Goal: Task Accomplishment & Management: Use online tool/utility

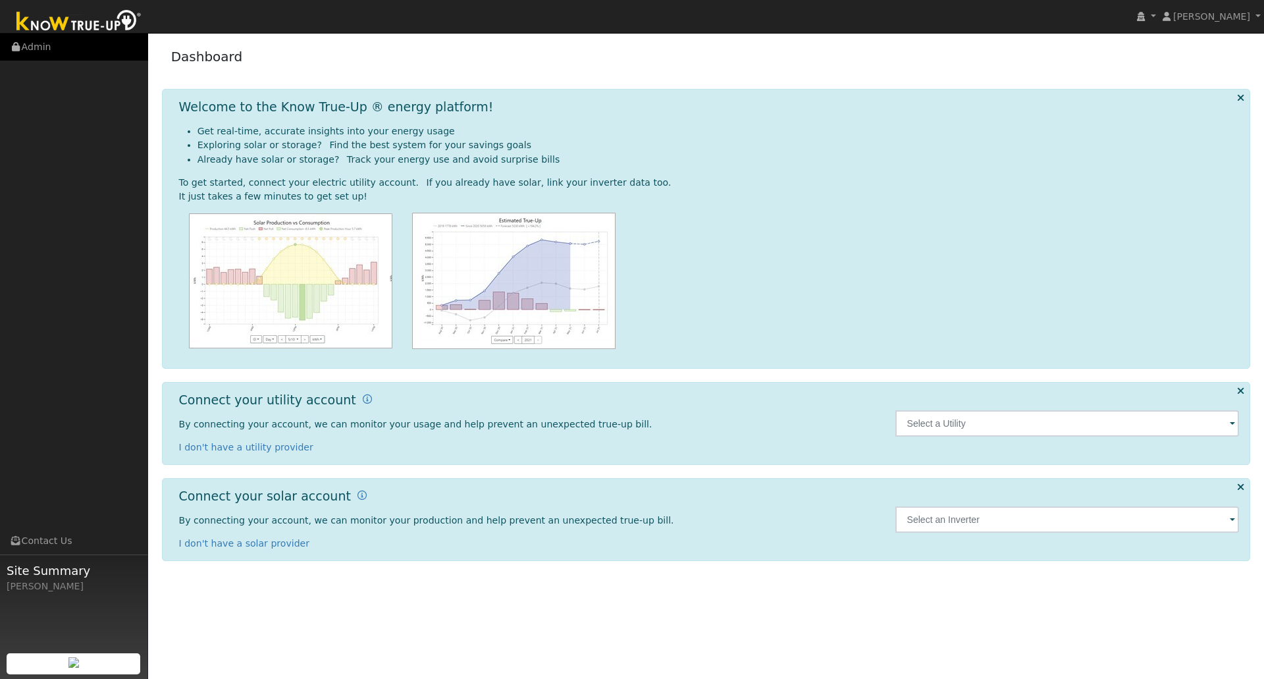
click at [47, 41] on link "Admin" at bounding box center [74, 47] width 148 height 27
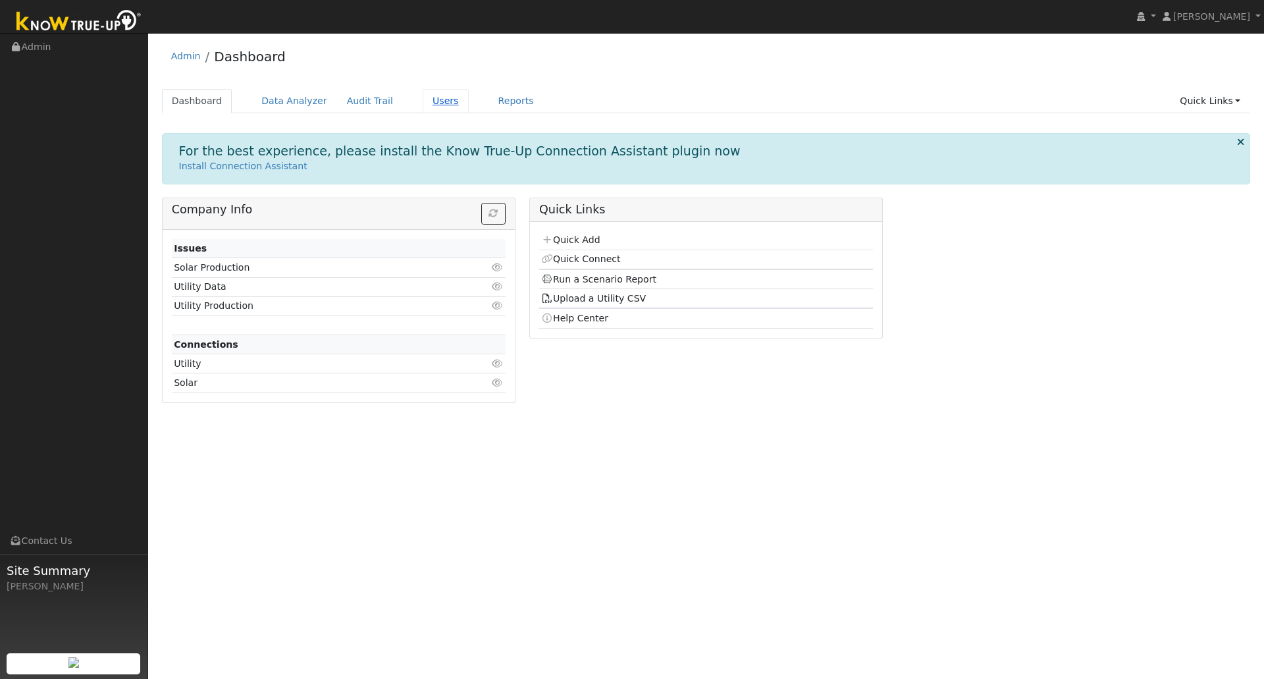
click at [423, 108] on link "Users" at bounding box center [446, 101] width 46 height 24
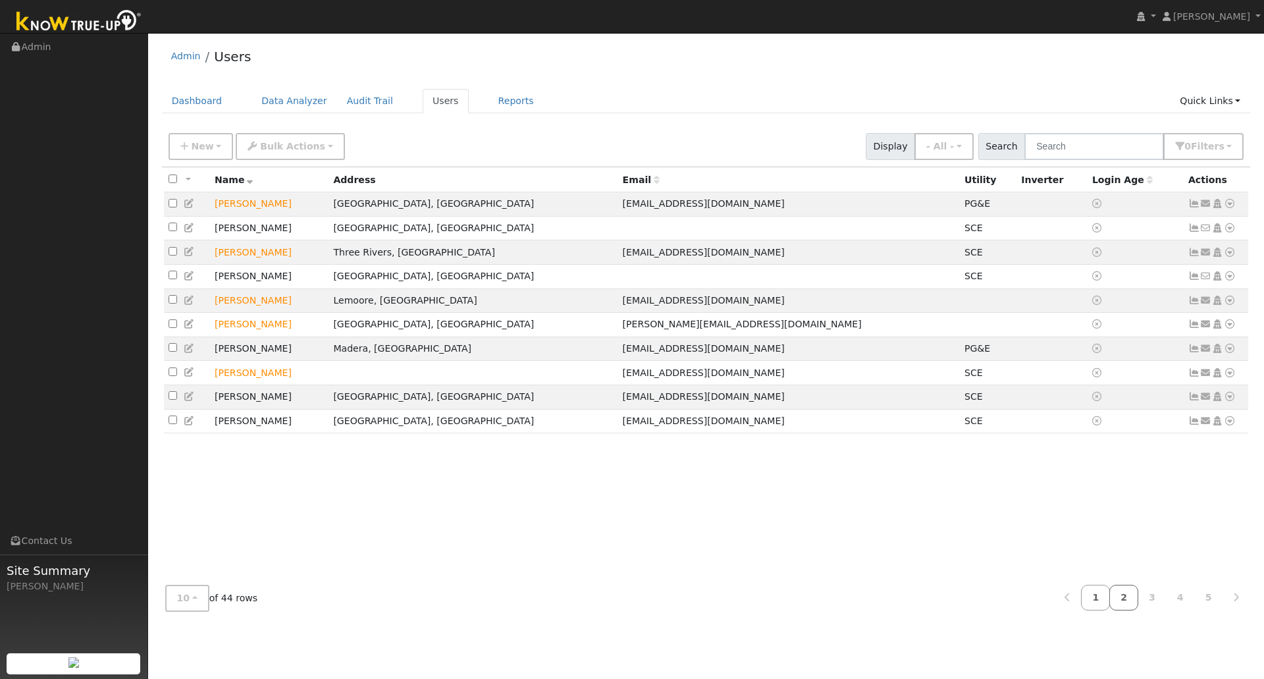
click at [1135, 596] on link "2" at bounding box center [1123, 597] width 29 height 26
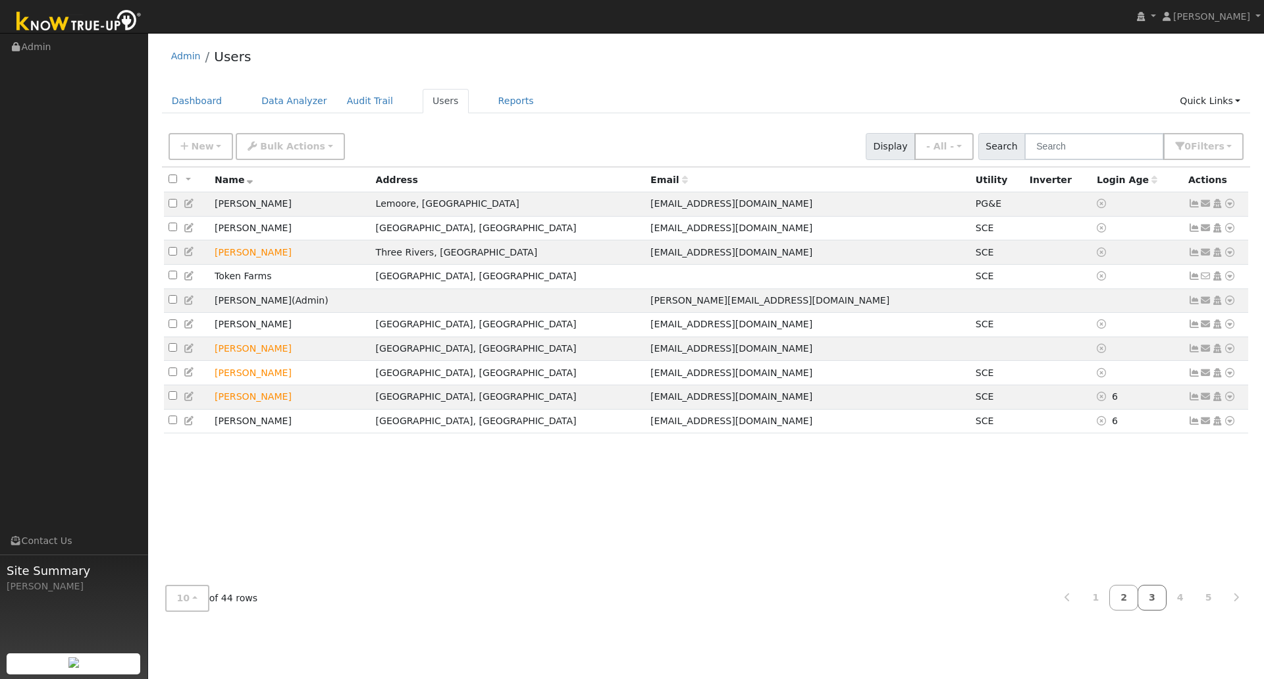
click at [1160, 606] on link "3" at bounding box center [1151, 597] width 29 height 26
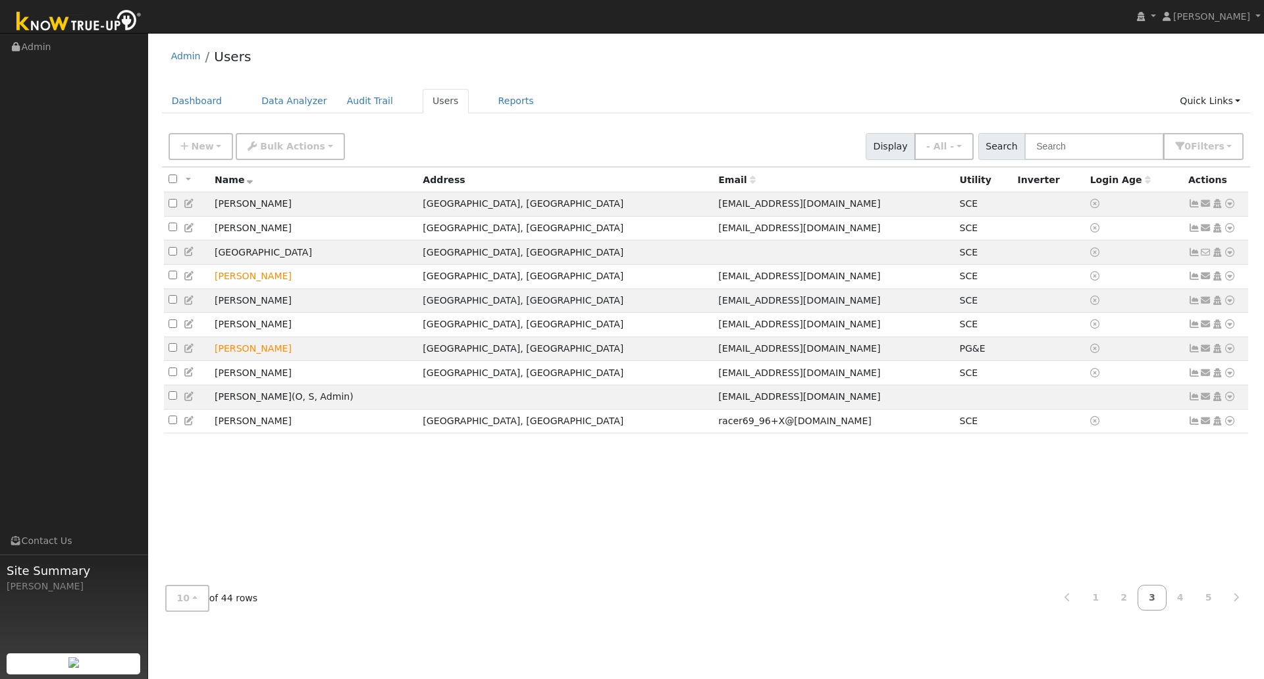
click at [321, 509] on div "All None All on page None on page Name Address Email Utility Inverter Login Age…" at bounding box center [706, 370] width 1089 height 407
click at [1176, 602] on link "4" at bounding box center [1180, 597] width 29 height 26
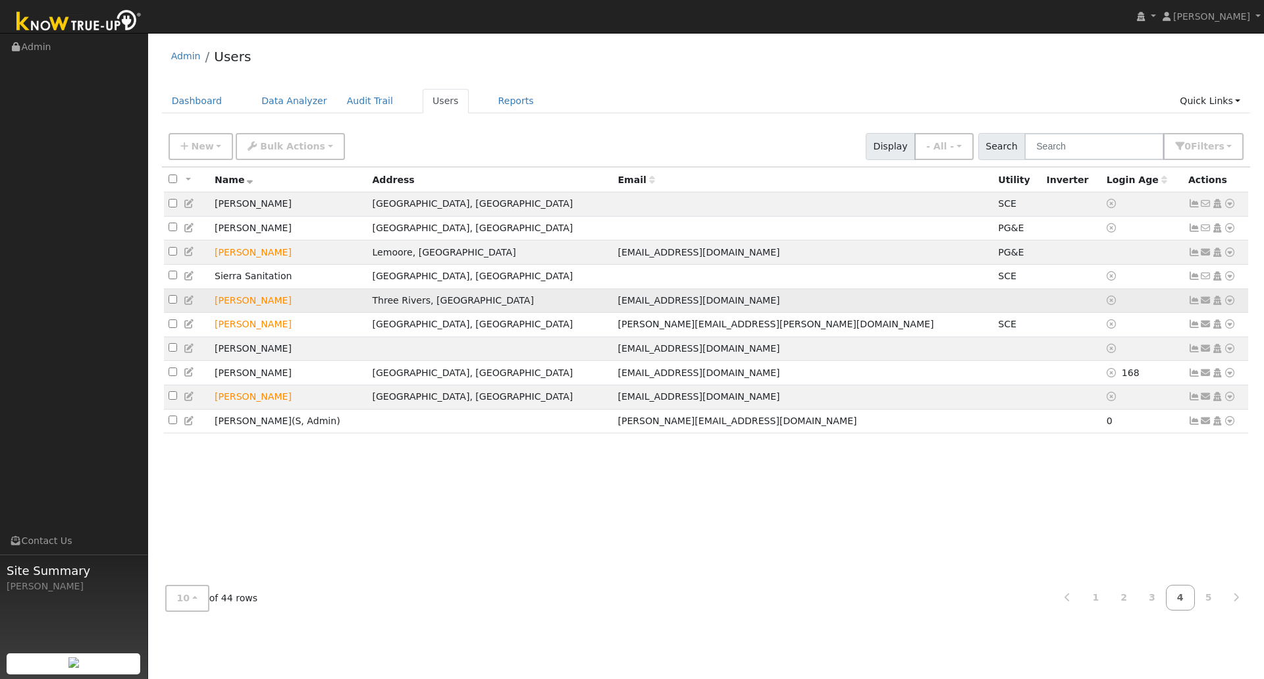
click at [1228, 305] on icon at bounding box center [1230, 300] width 12 height 9
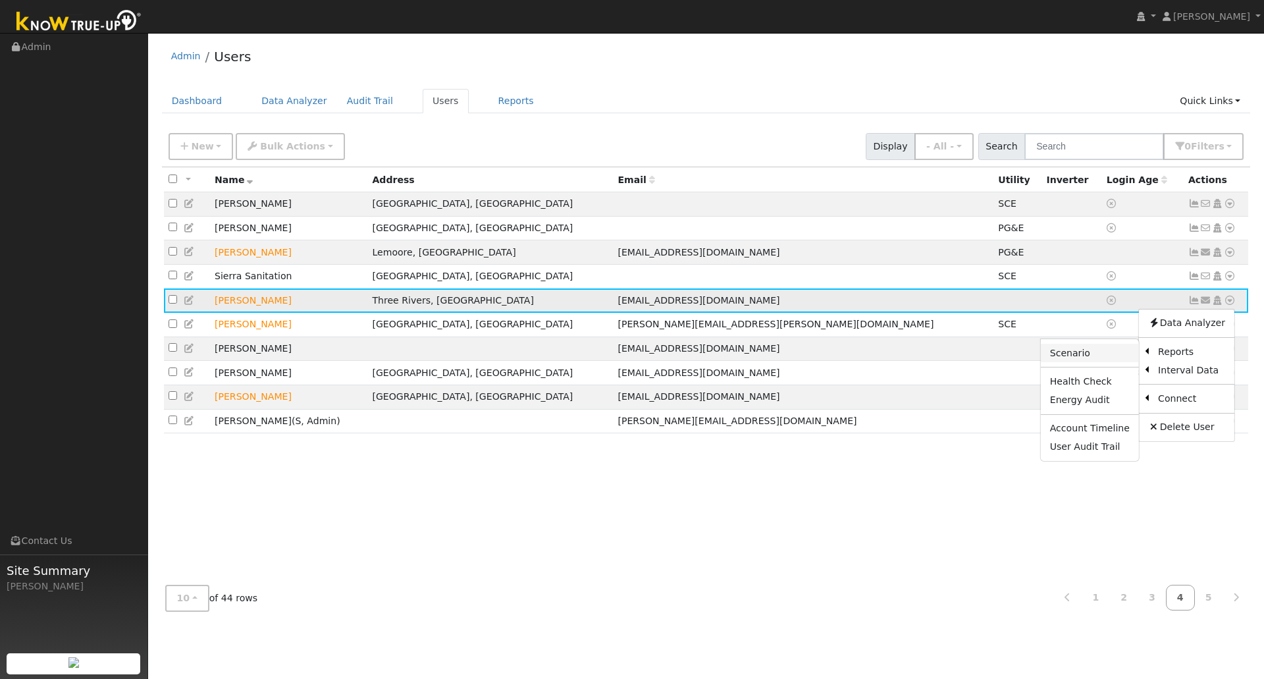
click at [1087, 362] on link "Scenario" at bounding box center [1090, 353] width 98 height 18
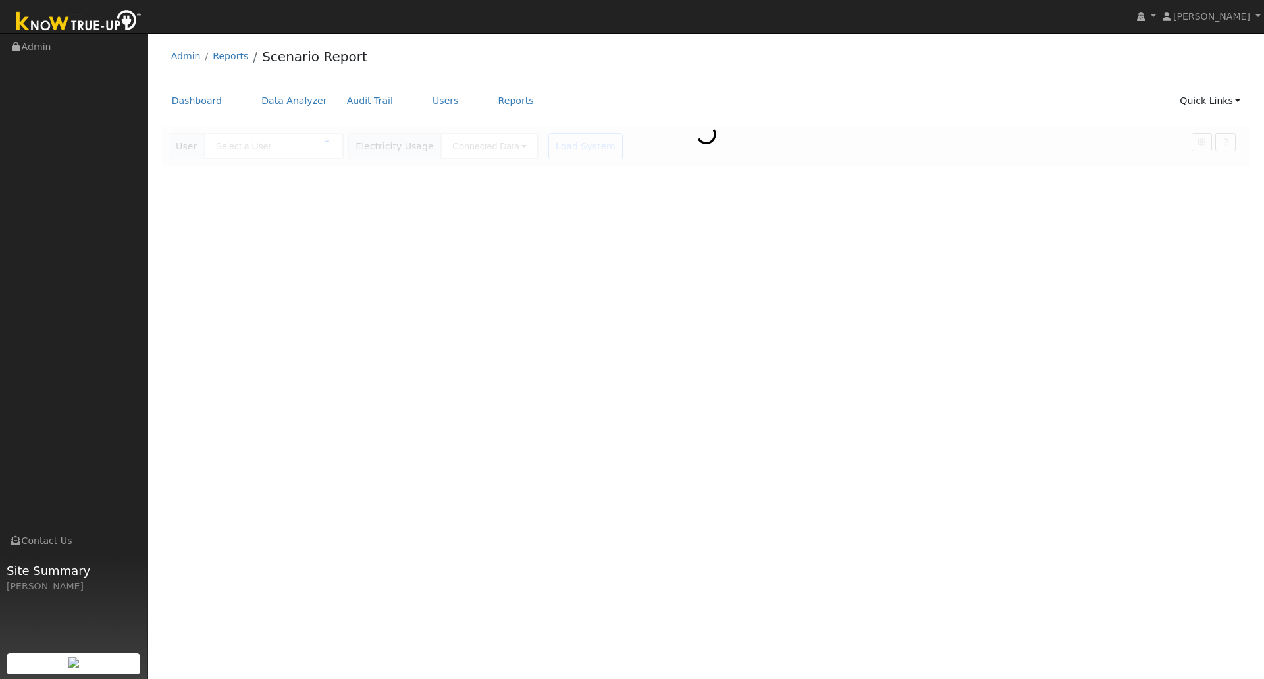
type input "[PERSON_NAME]"
type input "Southern [US_STATE] Edison"
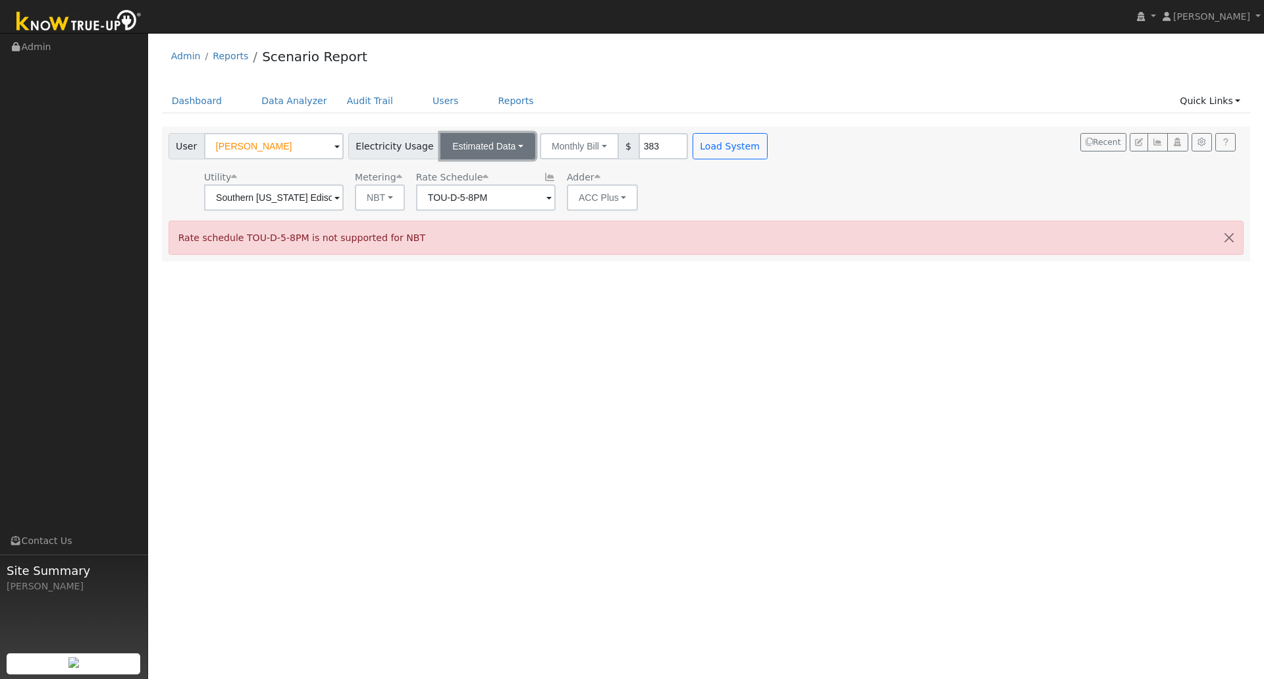
click at [507, 144] on button "Estimated Data" at bounding box center [487, 146] width 95 height 26
click at [478, 216] on link "CSV Data" at bounding box center [487, 212] width 93 height 18
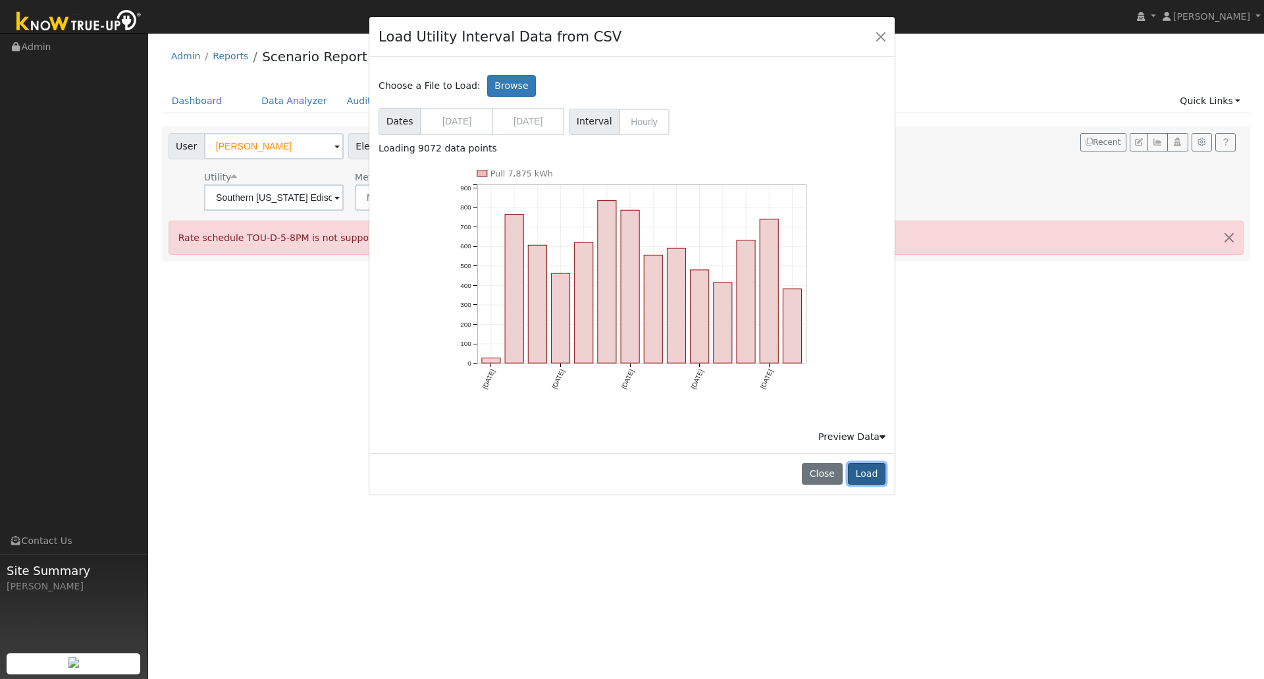
click at [868, 474] on button "Load" at bounding box center [867, 474] width 38 height 22
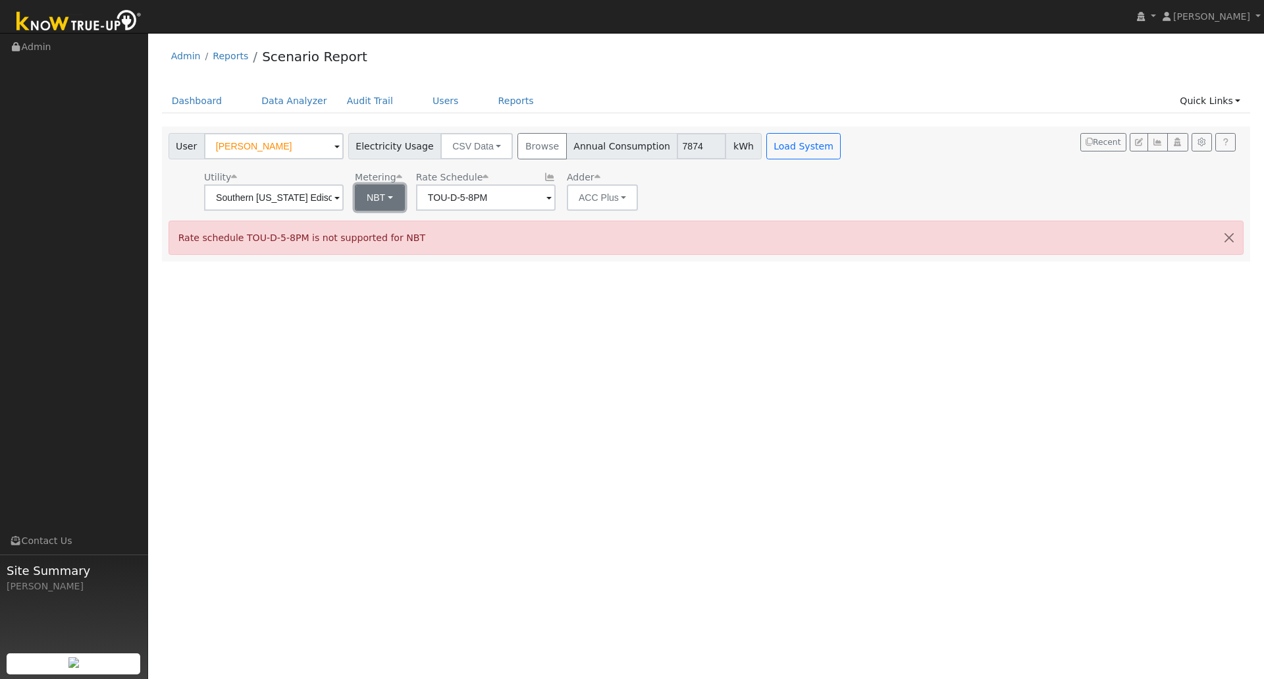
click at [376, 196] on button "NBT" at bounding box center [380, 197] width 50 height 26
click at [773, 148] on button "Load System" at bounding box center [803, 146] width 75 height 26
click at [344, 198] on input "TOU-D-5-8PM" at bounding box center [274, 197] width 140 height 26
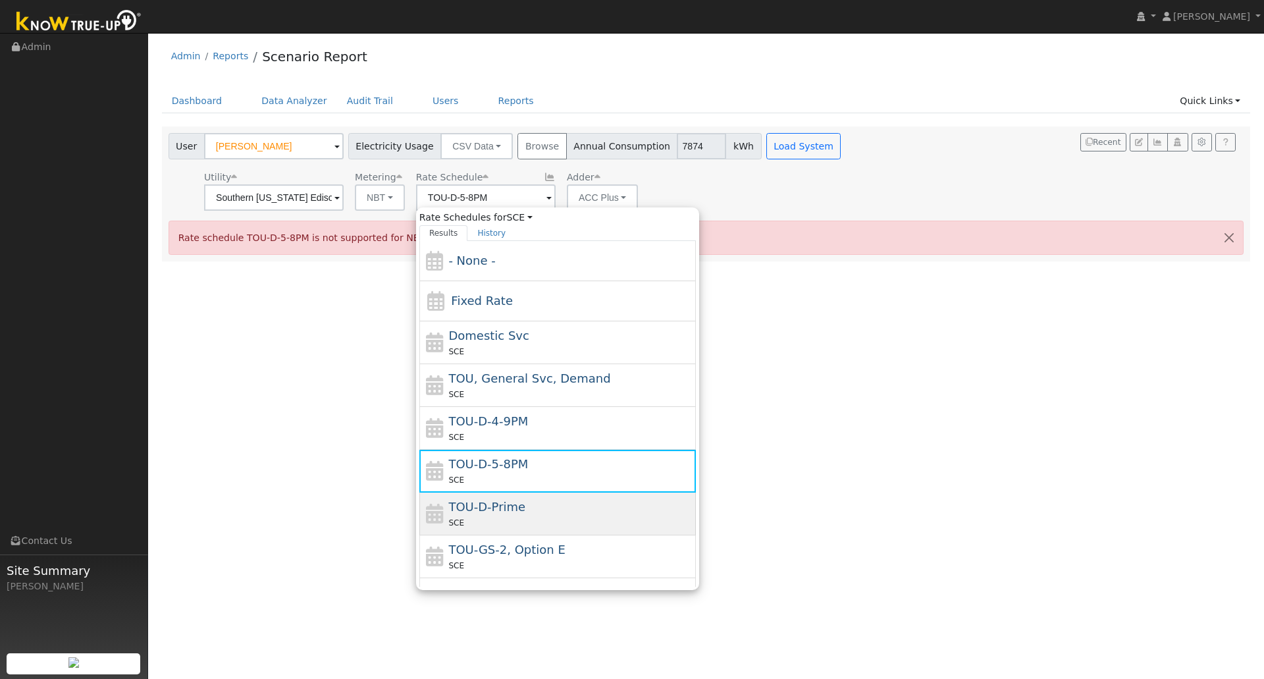
click at [489, 515] on div "TOU-D-Prime SCE" at bounding box center [570, 514] width 244 height 32
type input "TOU-D-Prime"
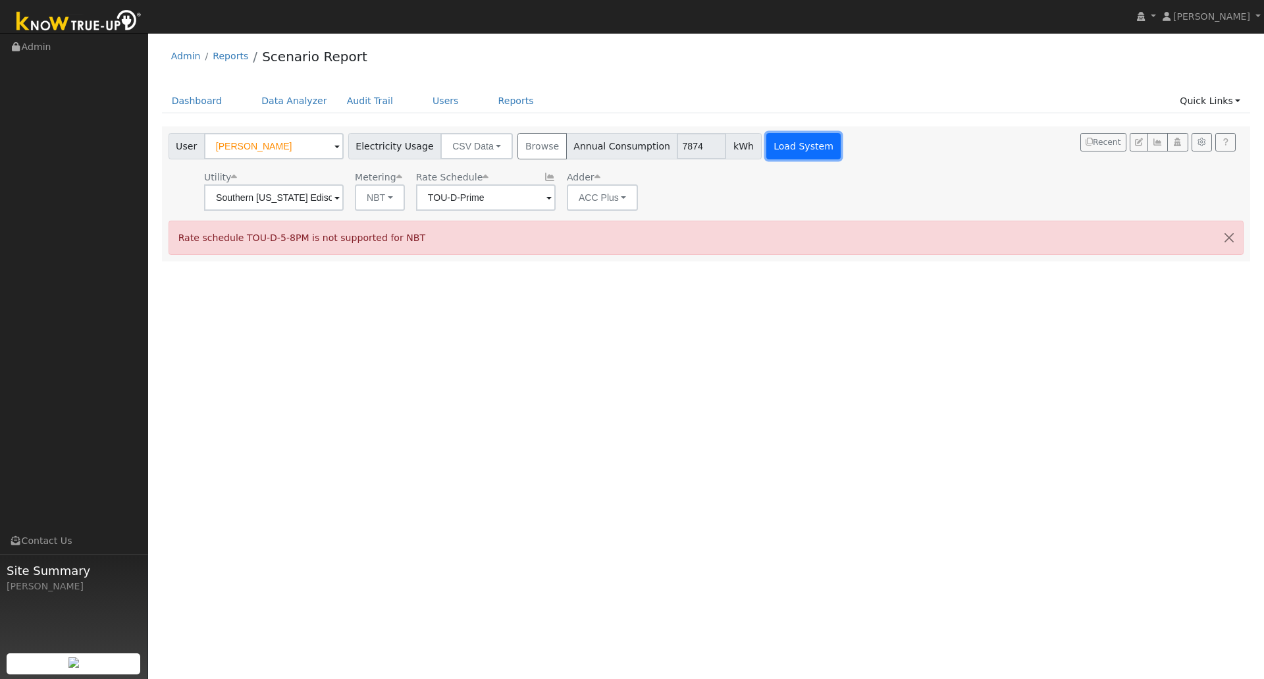
click at [766, 155] on button "Load System" at bounding box center [803, 146] width 75 height 26
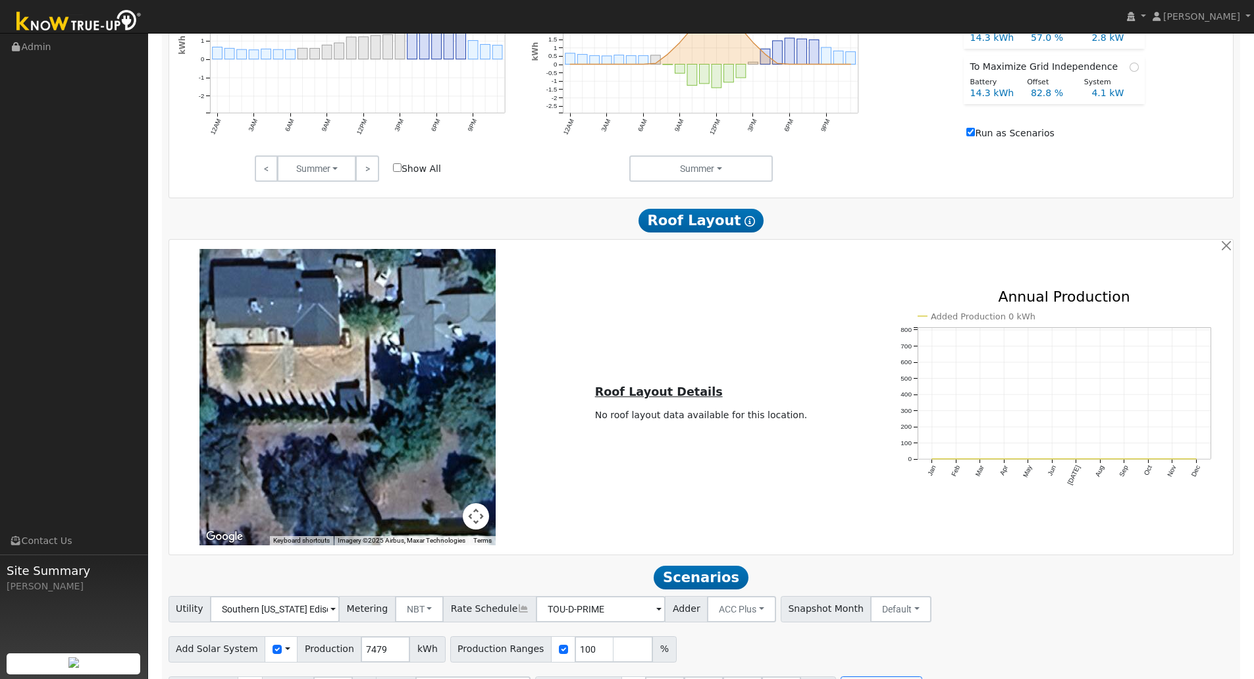
scroll to position [679, 0]
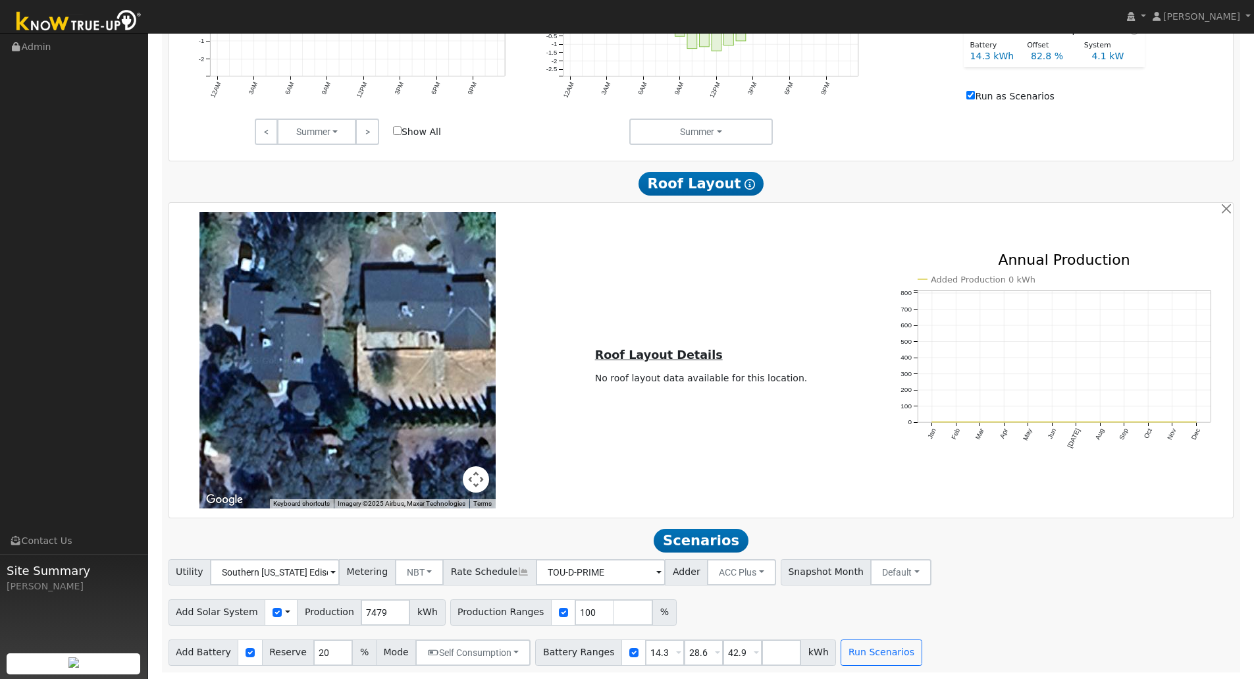
drag, startPoint x: 378, startPoint y: 338, endPoint x: 531, endPoint y: 379, distance: 157.4
click at [531, 379] on div "To navigate the map with touch gestures double-tap and hold your finger on the …" at bounding box center [701, 360] width 1060 height 296
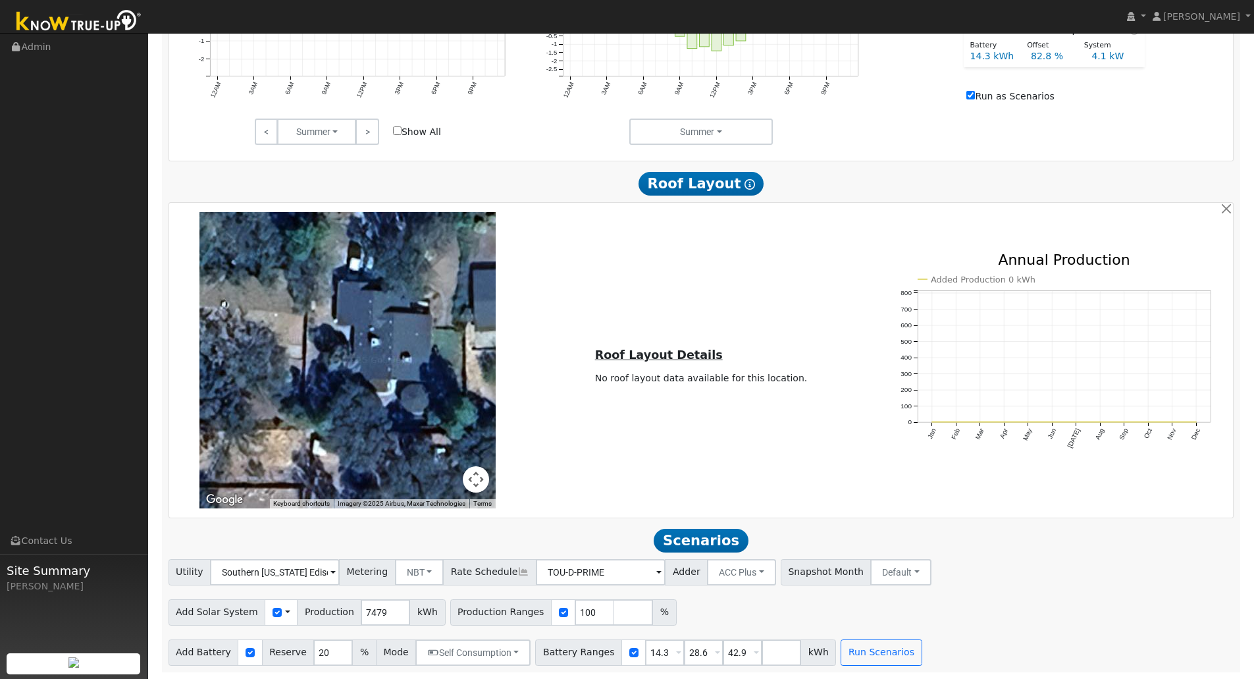
drag, startPoint x: 372, startPoint y: 375, endPoint x: 482, endPoint y: 374, distance: 109.9
click at [482, 374] on div at bounding box center [347, 360] width 296 height 296
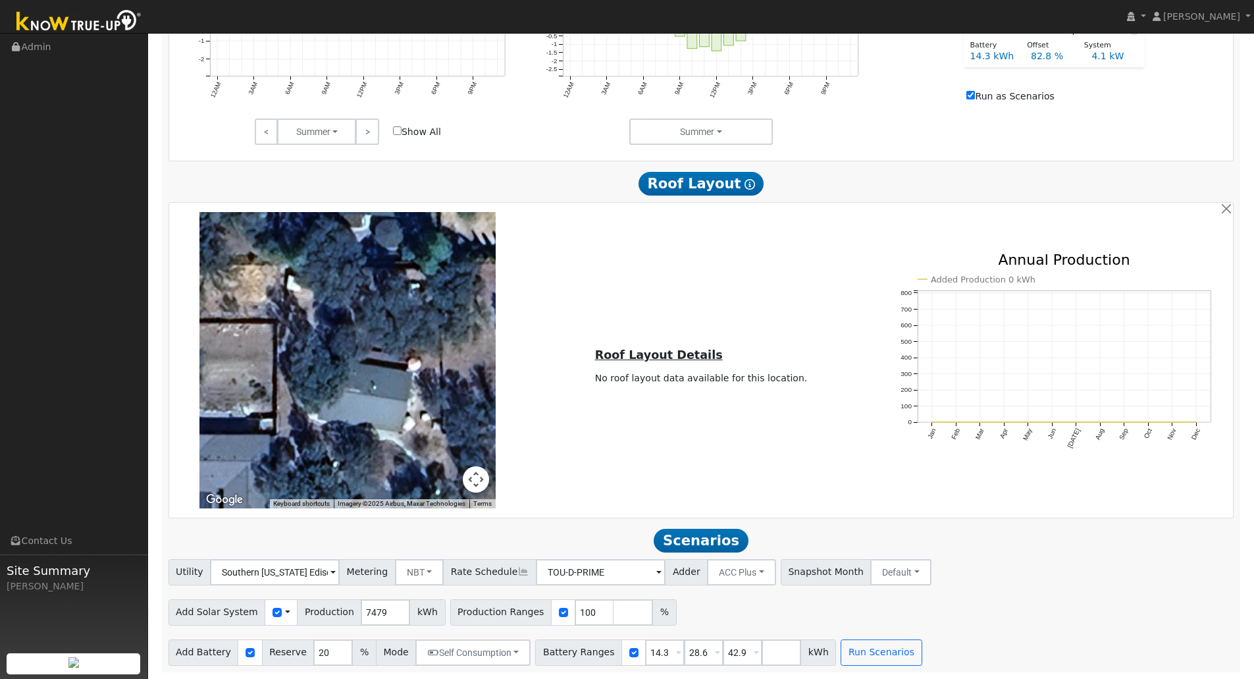
drag, startPoint x: 375, startPoint y: 393, endPoint x: 346, endPoint y: 226, distance: 169.7
click at [346, 221] on div at bounding box center [347, 360] width 296 height 296
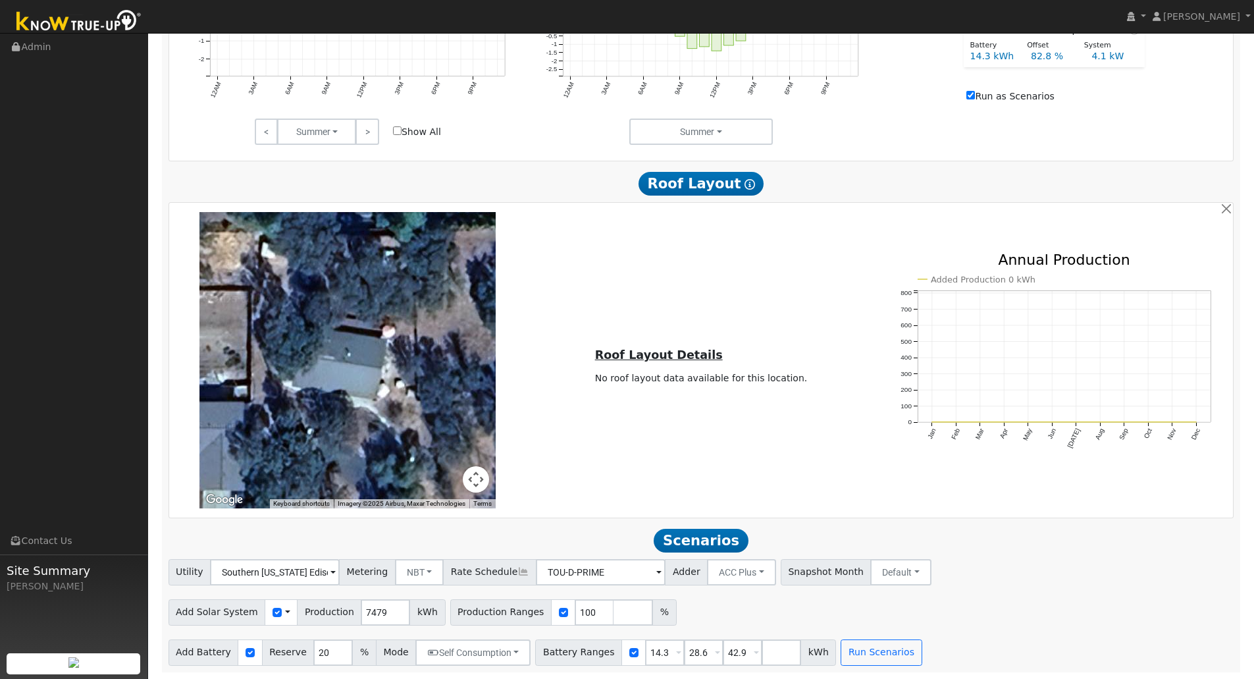
drag, startPoint x: 318, startPoint y: 325, endPoint x: 253, endPoint y: 301, distance: 69.6
click at [253, 301] on div at bounding box center [347, 360] width 296 height 296
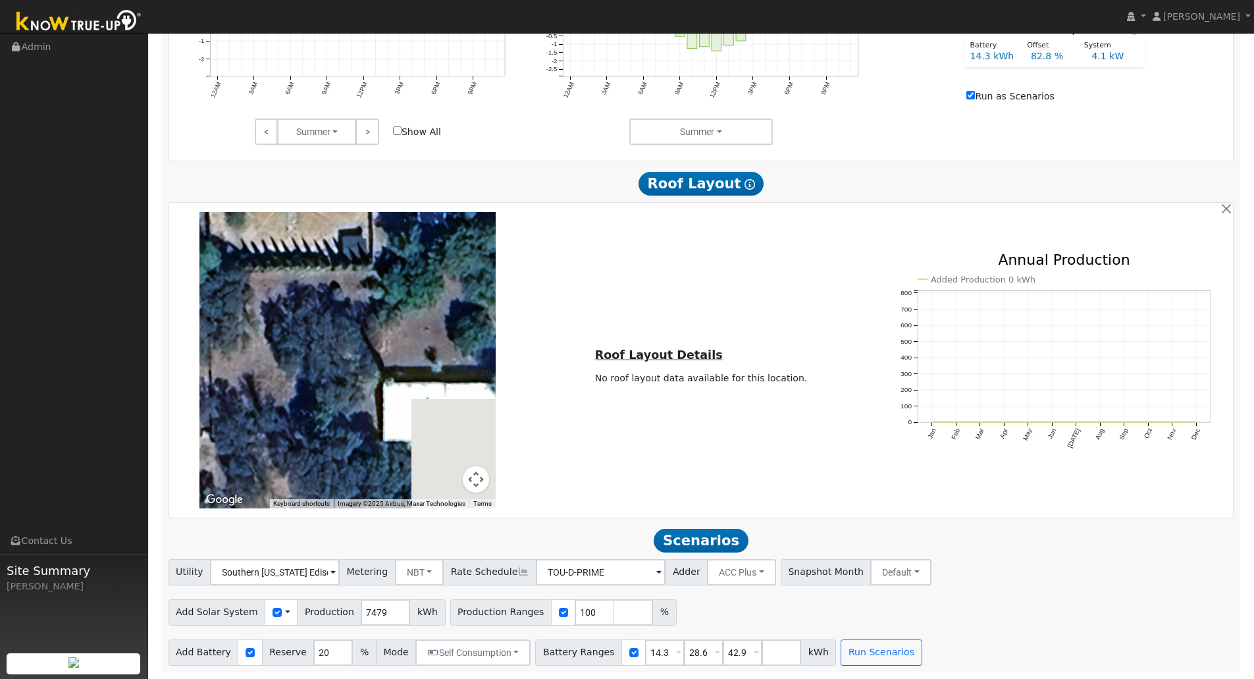
drag, startPoint x: 461, startPoint y: 326, endPoint x: 298, endPoint y: 391, distance: 174.9
click at [300, 391] on div at bounding box center [347, 360] width 296 height 296
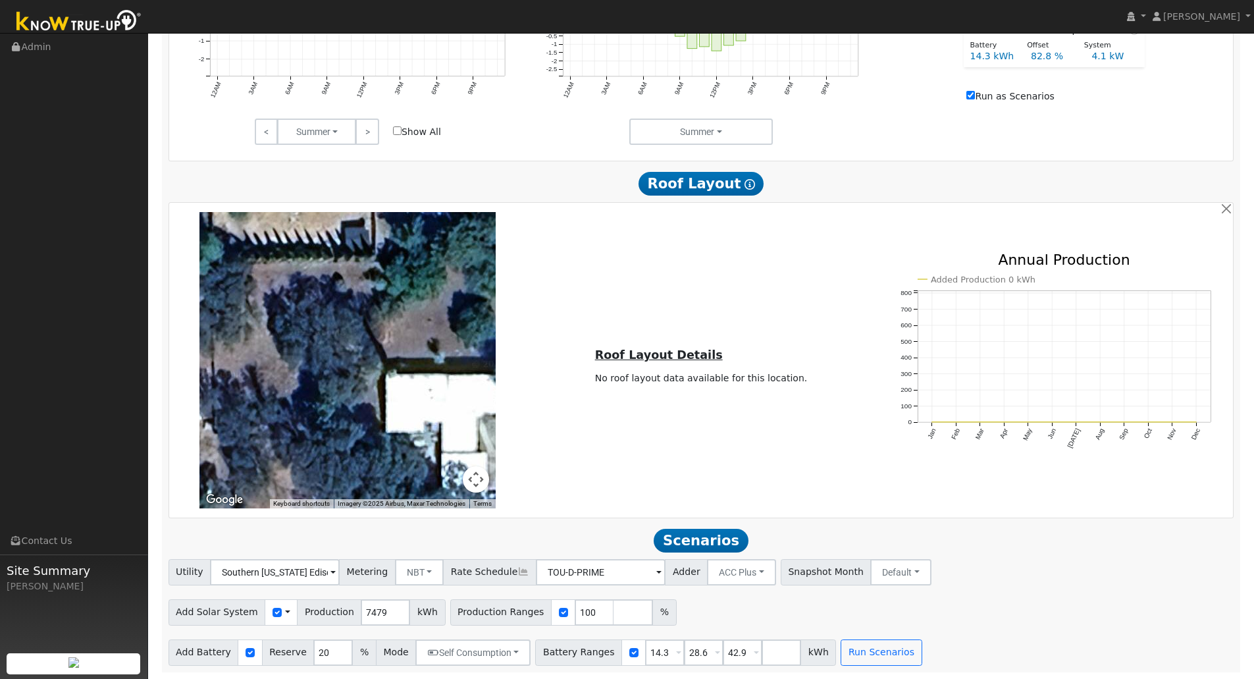
drag, startPoint x: 305, startPoint y: 408, endPoint x: 403, endPoint y: 252, distance: 183.9
click at [403, 252] on div at bounding box center [347, 360] width 296 height 296
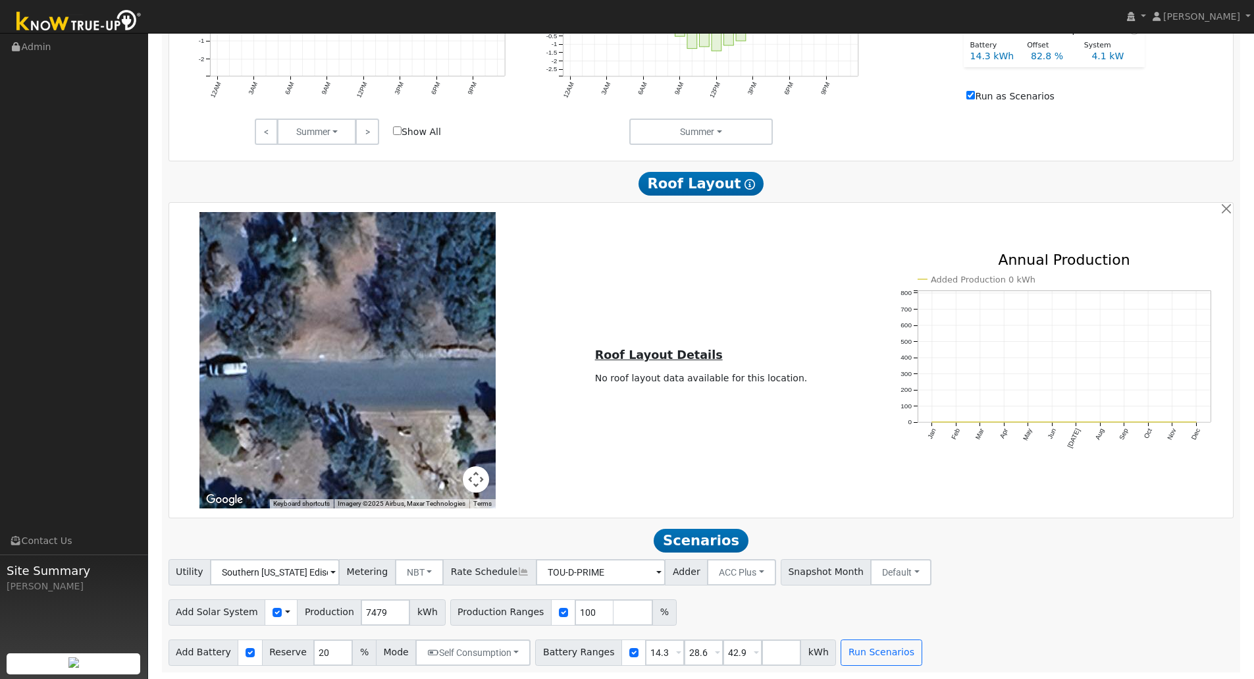
drag, startPoint x: 415, startPoint y: 359, endPoint x: 400, endPoint y: 272, distance: 88.1
click at [400, 272] on div at bounding box center [347, 360] width 296 height 296
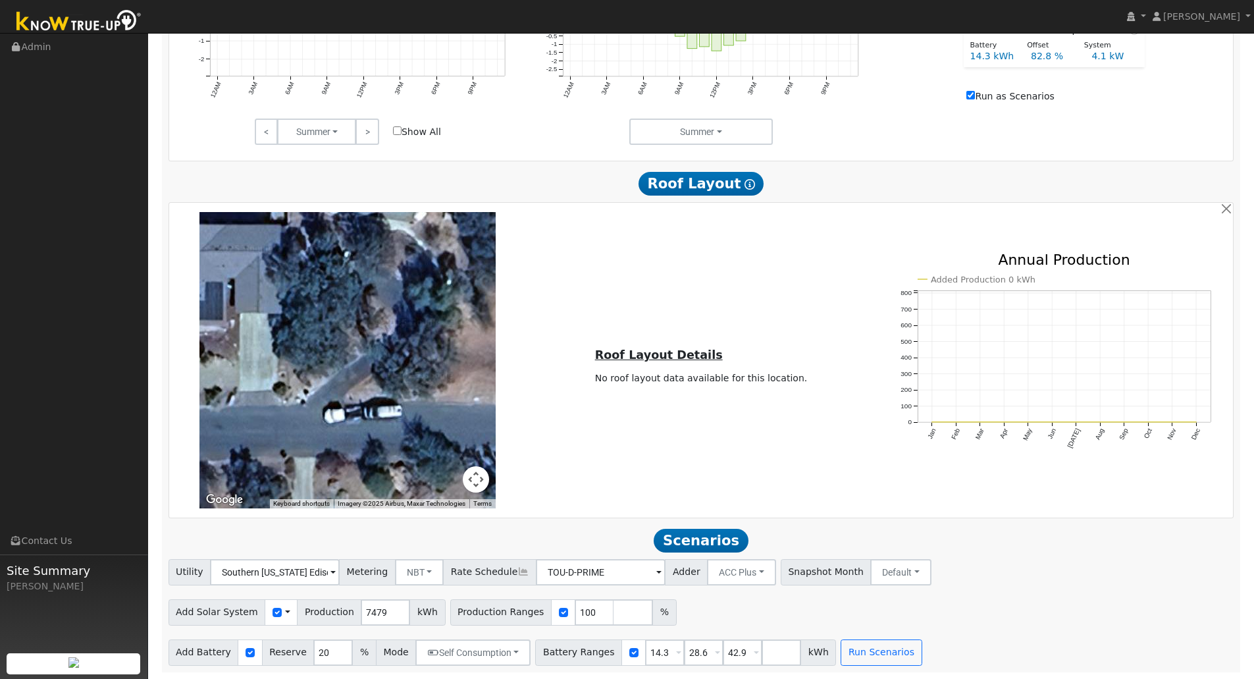
drag, startPoint x: 345, startPoint y: 303, endPoint x: 500, endPoint y: 347, distance: 160.8
click at [500, 347] on div "To navigate the map with touch gestures double-tap and hold your finger on the …" at bounding box center [347, 360] width 353 height 296
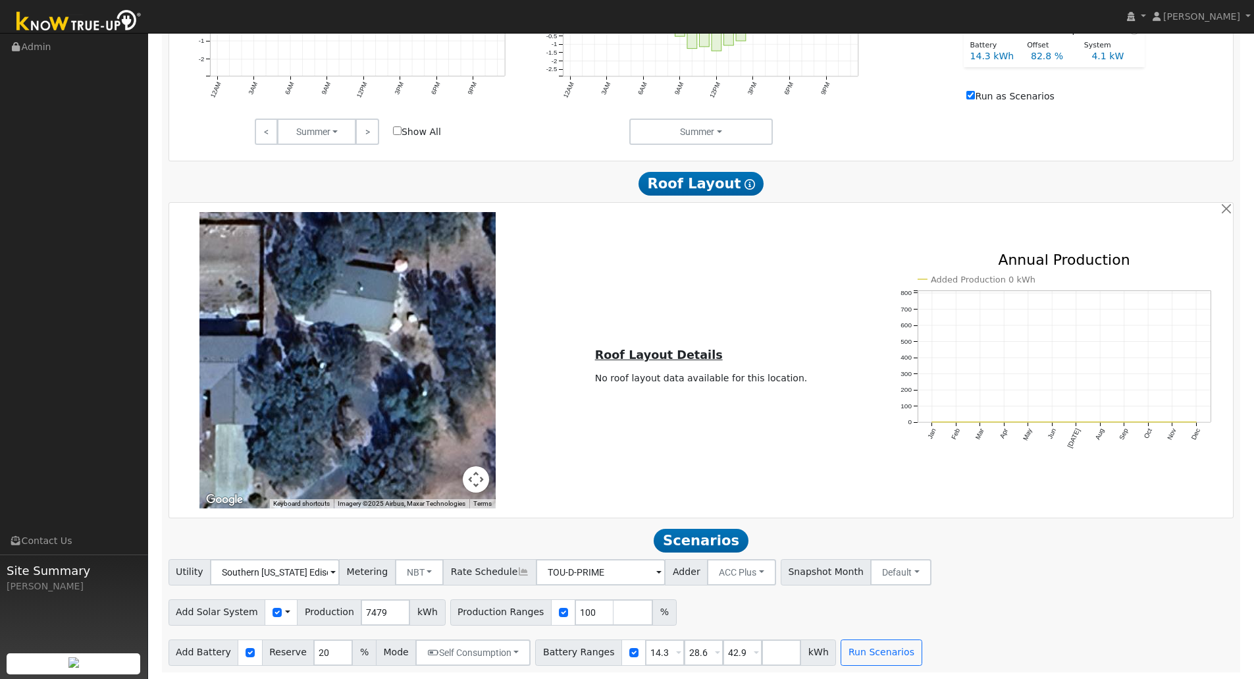
drag, startPoint x: 426, startPoint y: 342, endPoint x: 406, endPoint y: 469, distance: 128.6
click at [406, 469] on div at bounding box center [347, 360] width 296 height 296
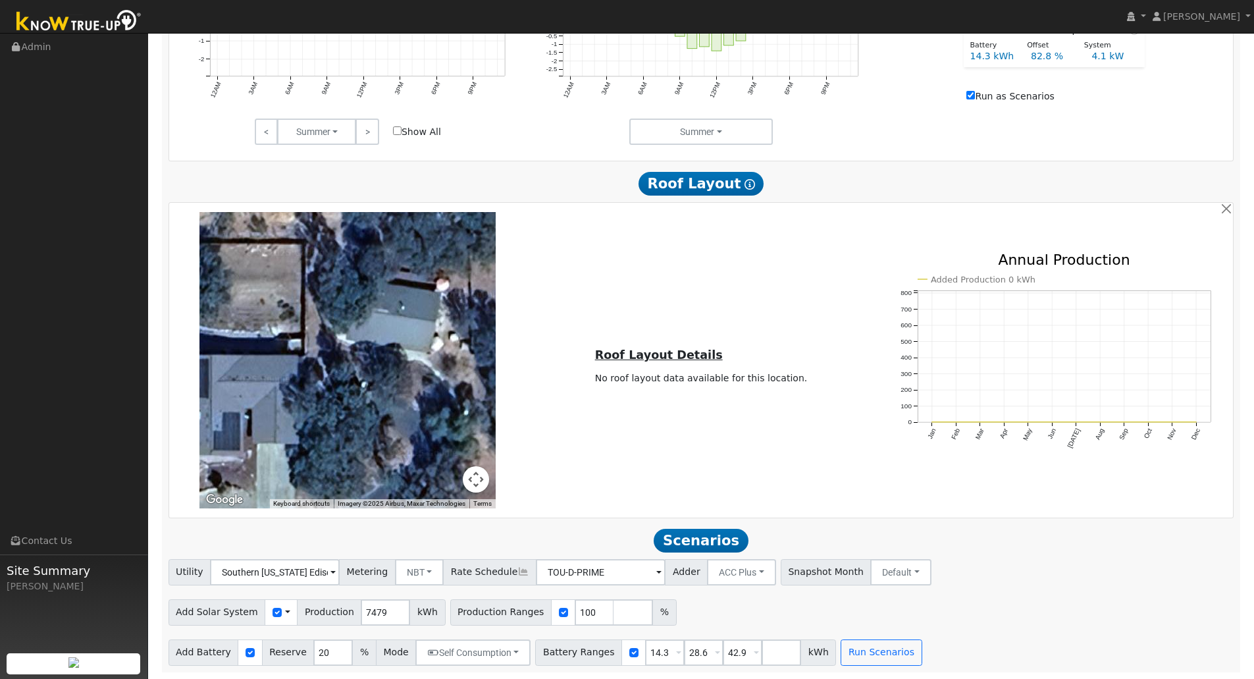
drag, startPoint x: 380, startPoint y: 414, endPoint x: 418, endPoint y: 421, distance: 38.1
click at [418, 421] on div at bounding box center [347, 360] width 296 height 296
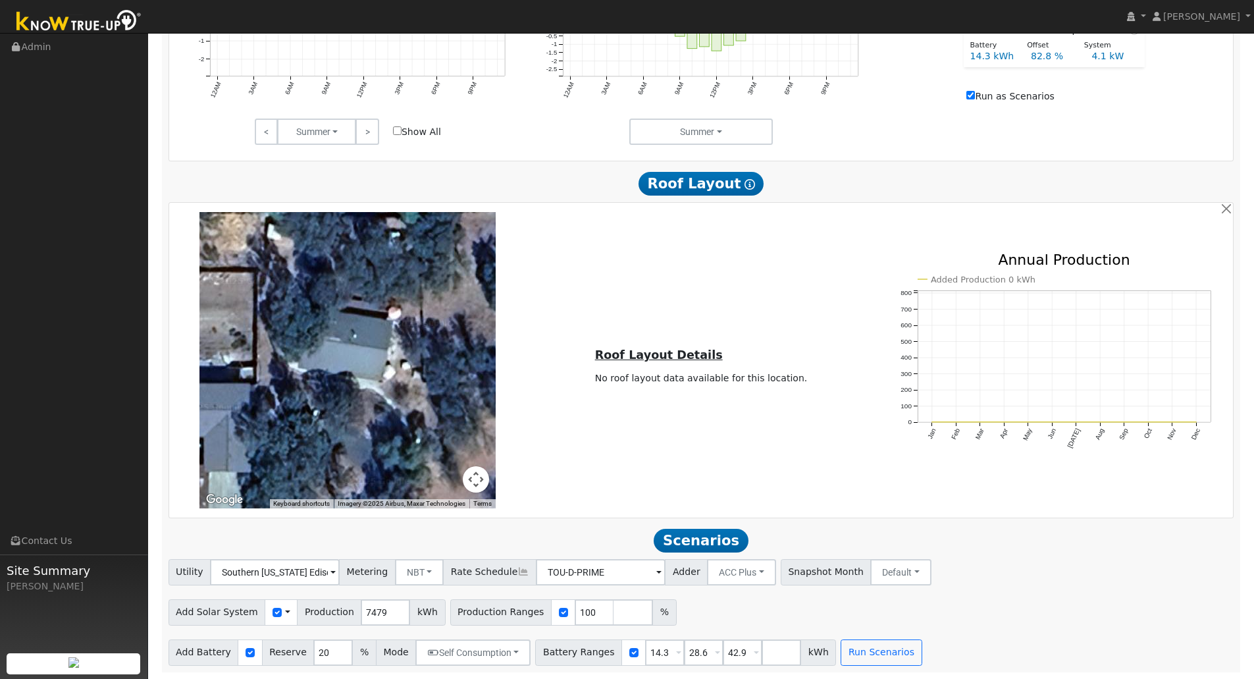
drag, startPoint x: 401, startPoint y: 369, endPoint x: 350, endPoint y: 403, distance: 61.7
click at [350, 403] on div at bounding box center [347, 360] width 296 height 296
click at [1223, 209] on button "button" at bounding box center [1226, 209] width 14 height 14
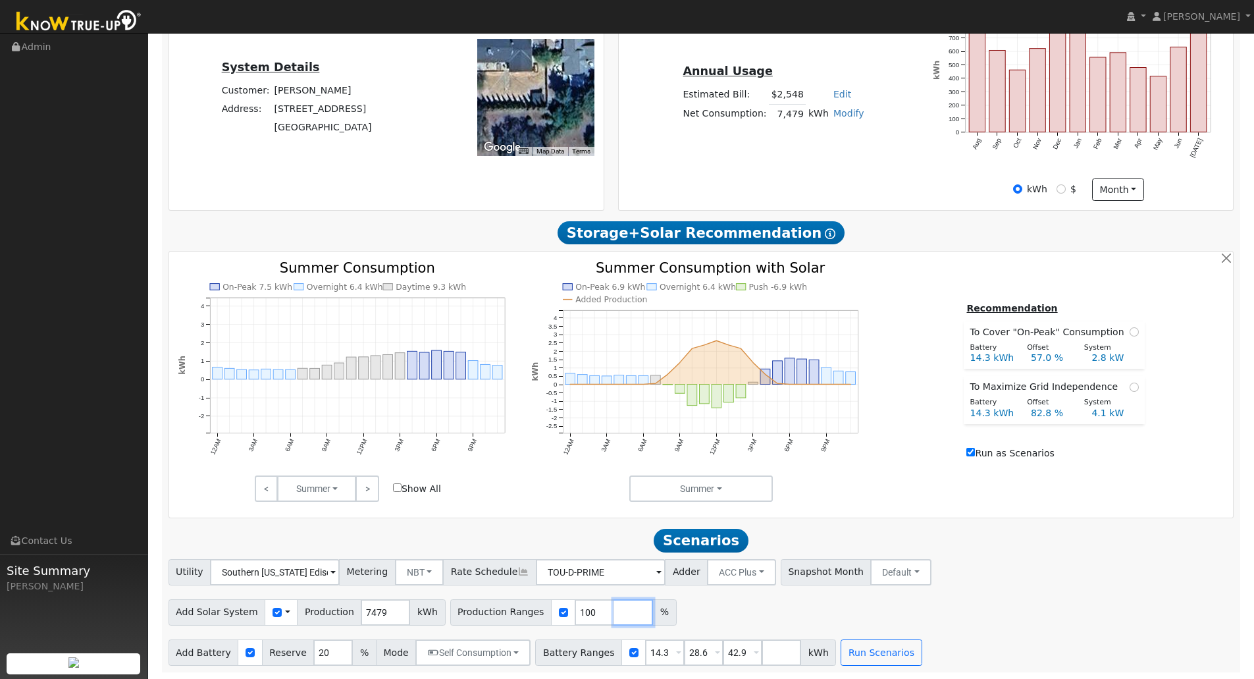
click at [613, 608] on input "number" at bounding box center [632, 612] width 39 height 26
type input "125"
click at [749, 615] on div "Add Solar System Use CSV Data Production 7479 kWh Production Ranges 100 125 %" at bounding box center [701, 609] width 1070 height 31
click at [652, 614] on input "number" at bounding box center [671, 612] width 39 height 26
click at [712, 606] on div "Add Solar System Use CSV Data Production 7479 kWh Production Ranges 100 125 %" at bounding box center [701, 609] width 1070 height 31
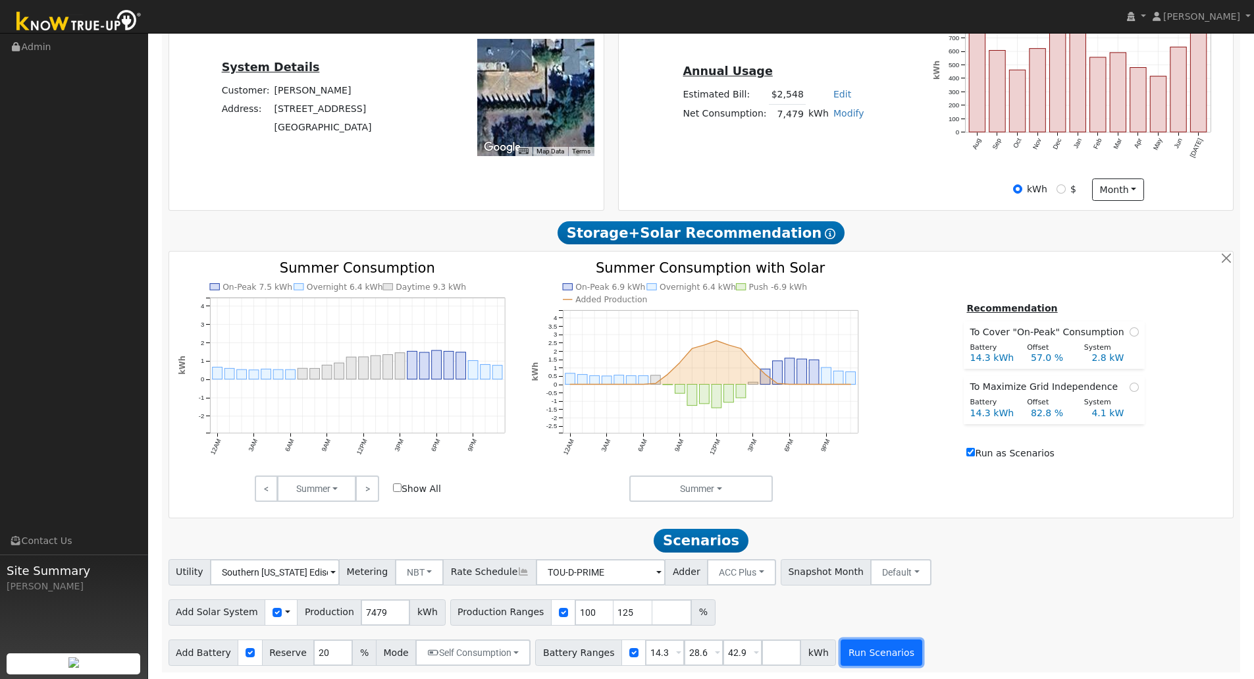
click at [841, 650] on button "Run Scenarios" at bounding box center [881, 652] width 81 height 26
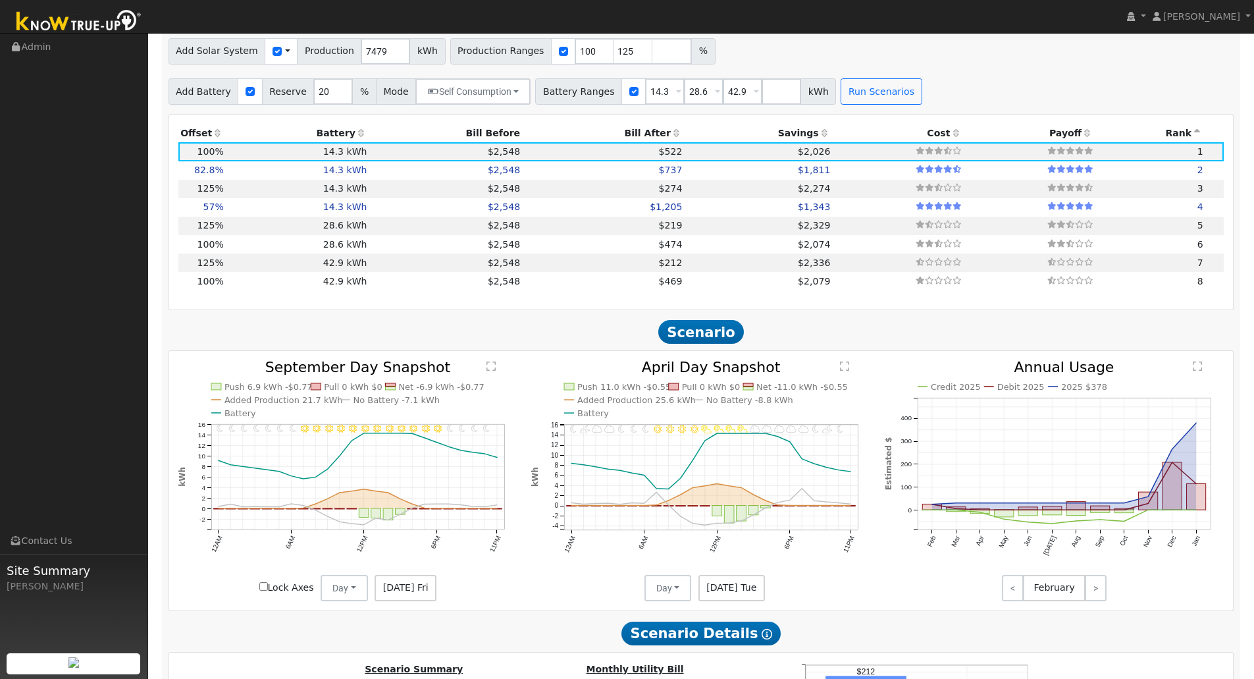
scroll to position [875, 0]
click at [272, 197] on td "14.3 kWh" at bounding box center [297, 190] width 143 height 18
type input "6.2"
type input "$20,256"
type input "$7,728"
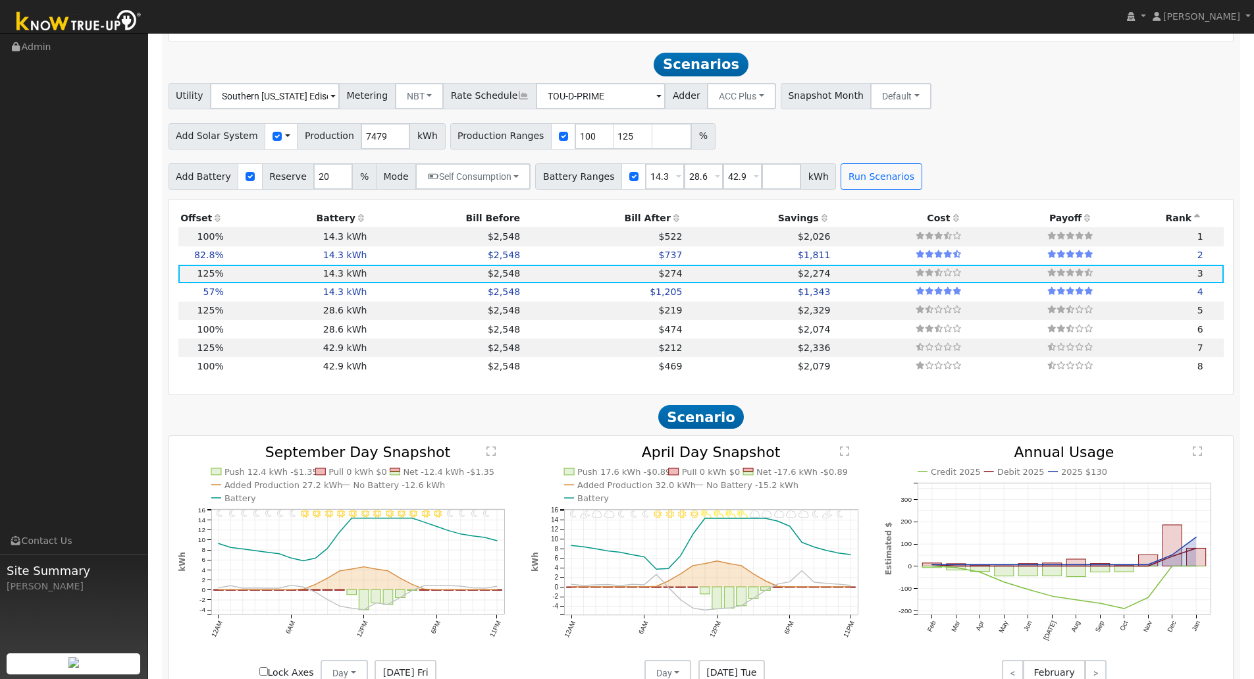
scroll to position [525, 0]
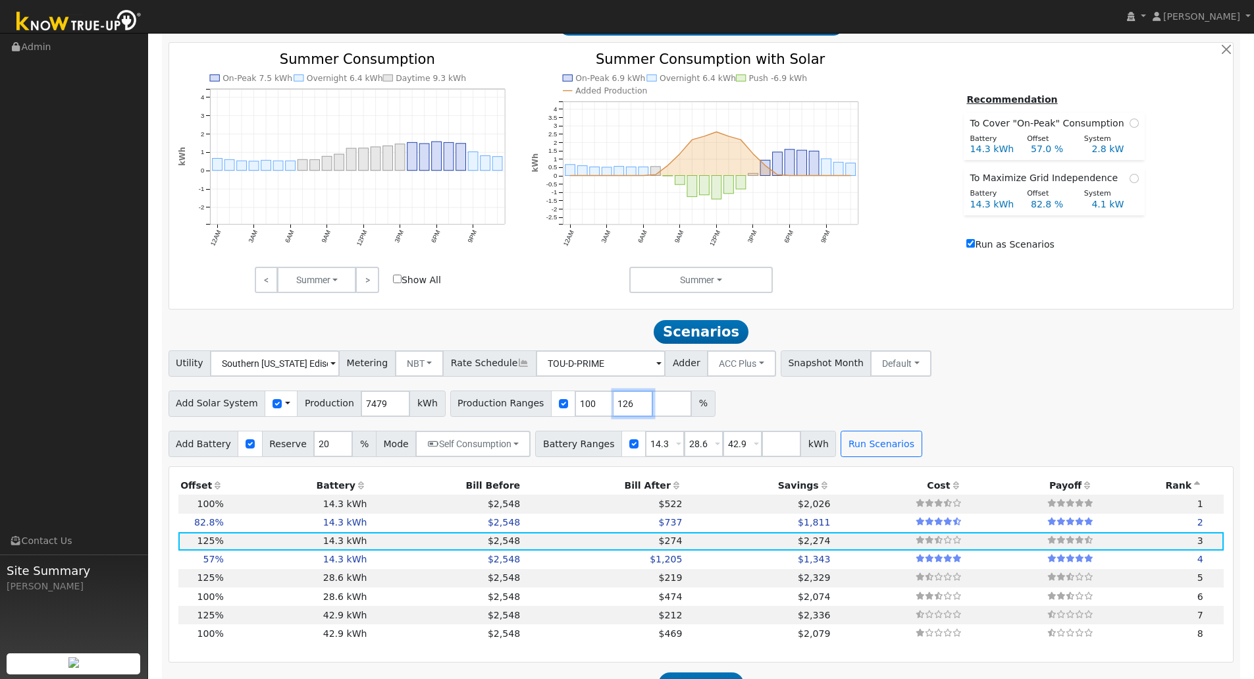
click at [617, 407] on input "126" at bounding box center [632, 403] width 39 height 26
click at [617, 407] on input "127" at bounding box center [632, 403] width 39 height 26
click at [617, 407] on input "128" at bounding box center [632, 403] width 39 height 26
click at [617, 407] on input "129" at bounding box center [632, 403] width 39 height 26
type input "130"
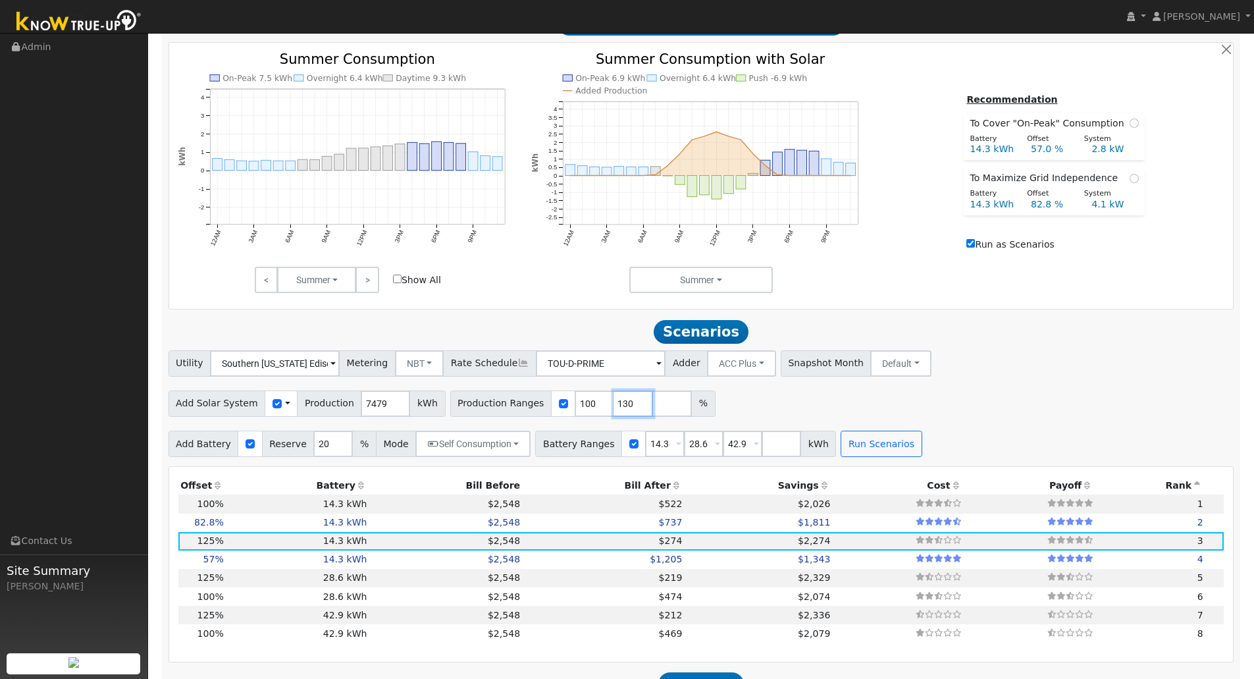
click at [617, 407] on input "130" at bounding box center [632, 403] width 39 height 26
click at [841, 446] on button "Run Scenarios" at bounding box center [881, 443] width 81 height 26
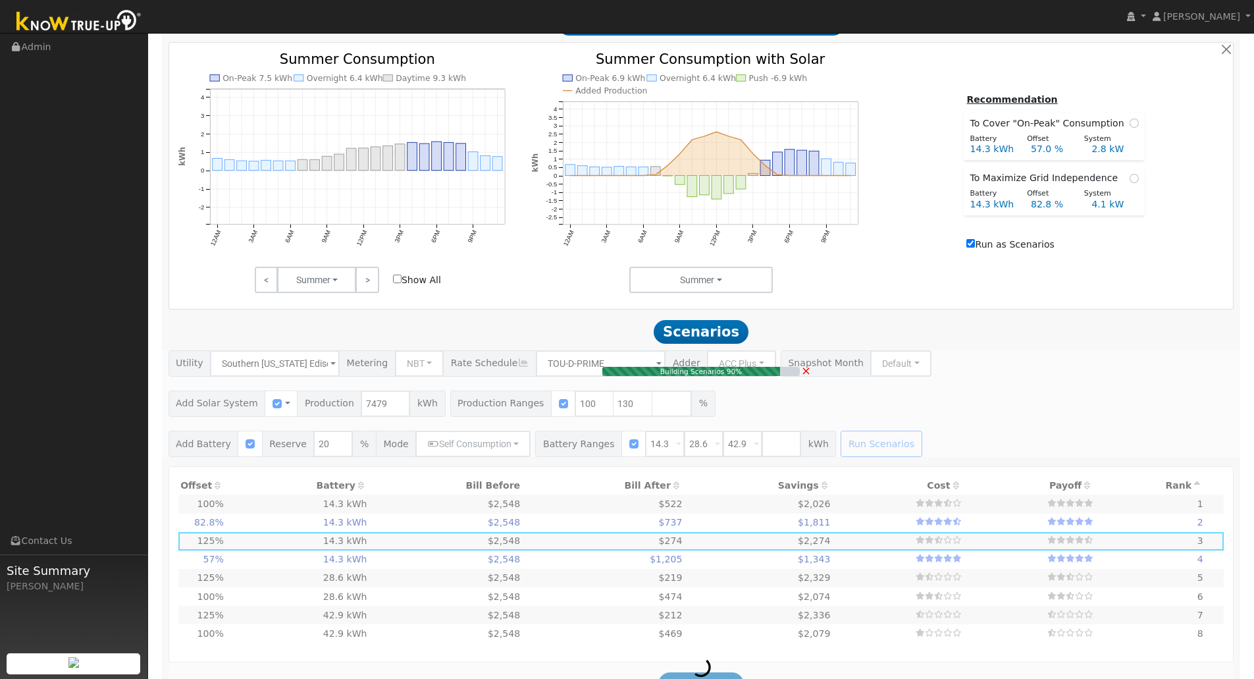
type input "5.0"
type input "$16,205"
type input "$6,513"
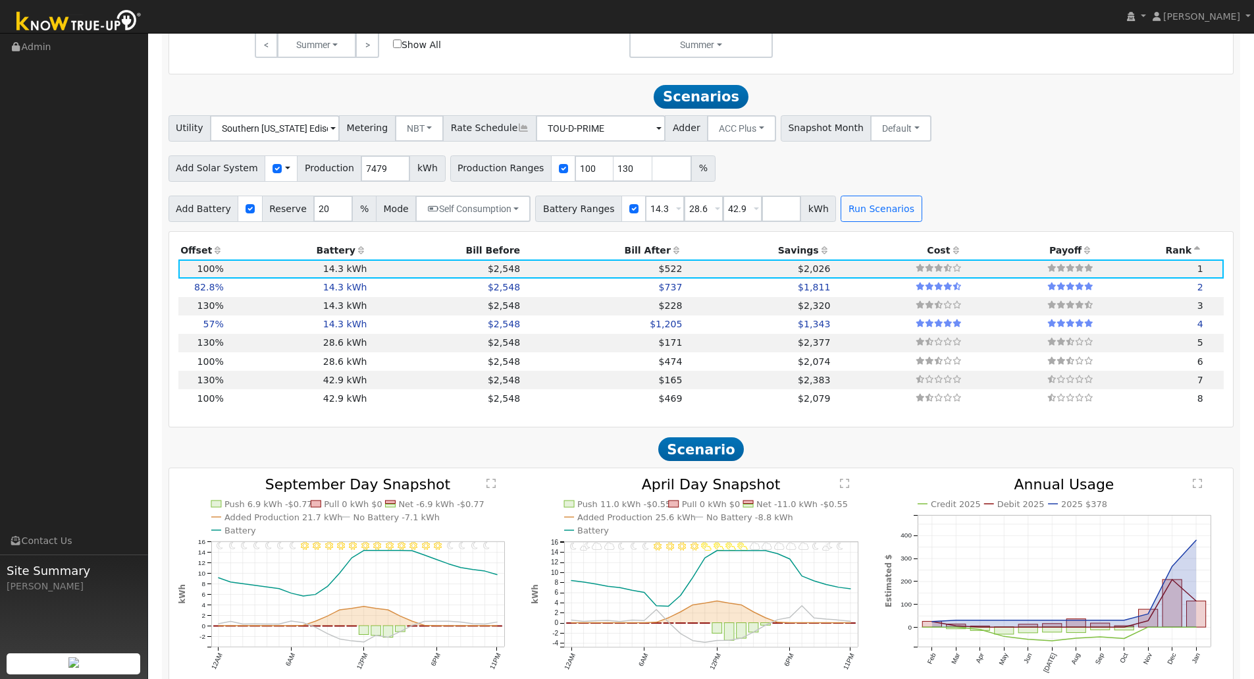
scroll to position [546, 0]
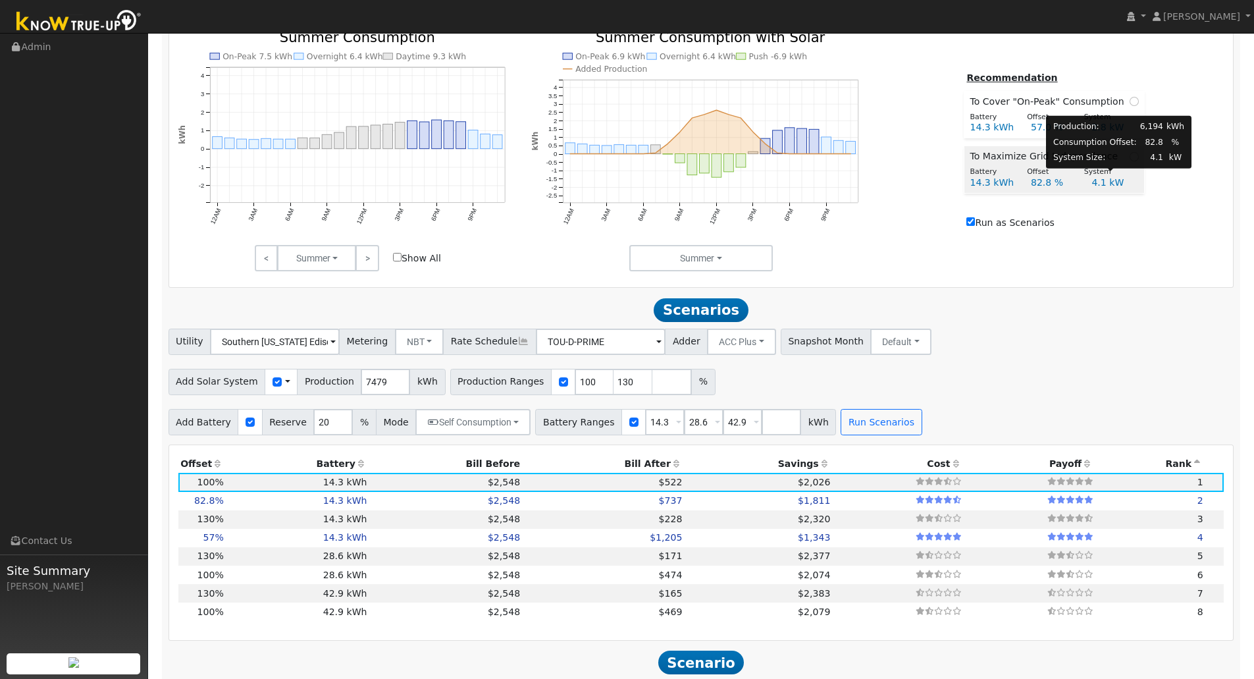
click at [1122, 172] on div "System" at bounding box center [1105, 172] width 57 height 11
radio input "true"
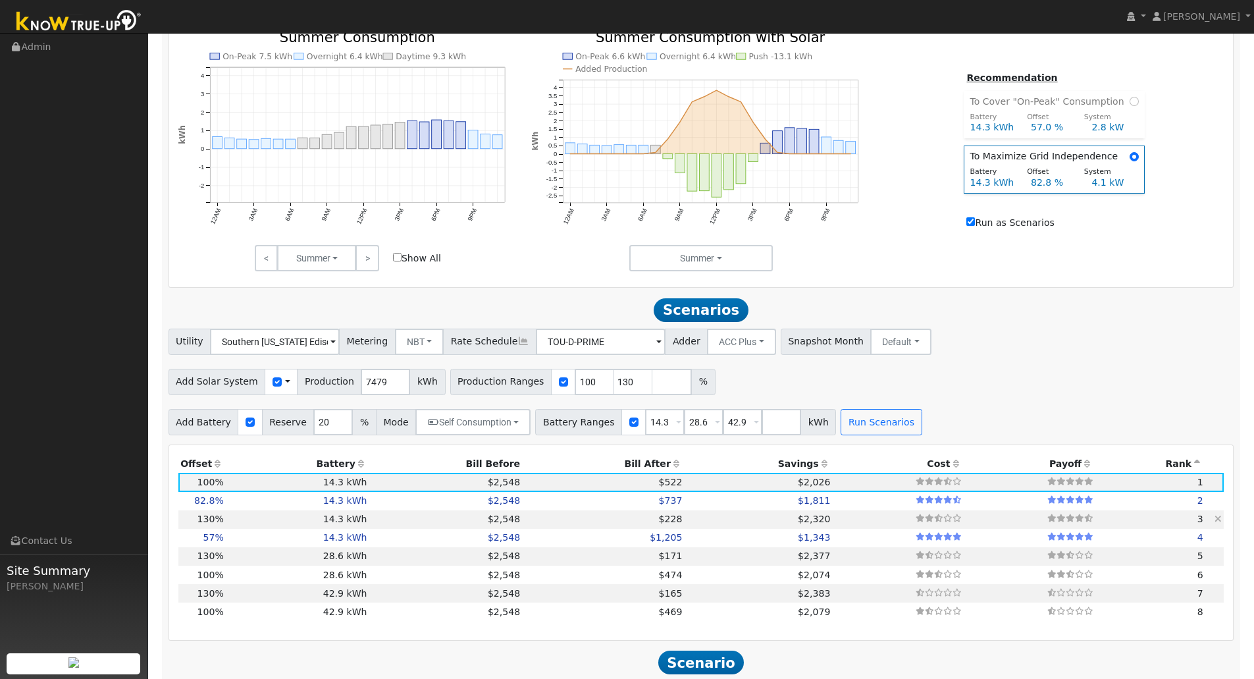
click at [448, 529] on td "$2,548" at bounding box center [445, 519] width 153 height 18
type input "6.5"
type input "$21,067"
type input "$7,972"
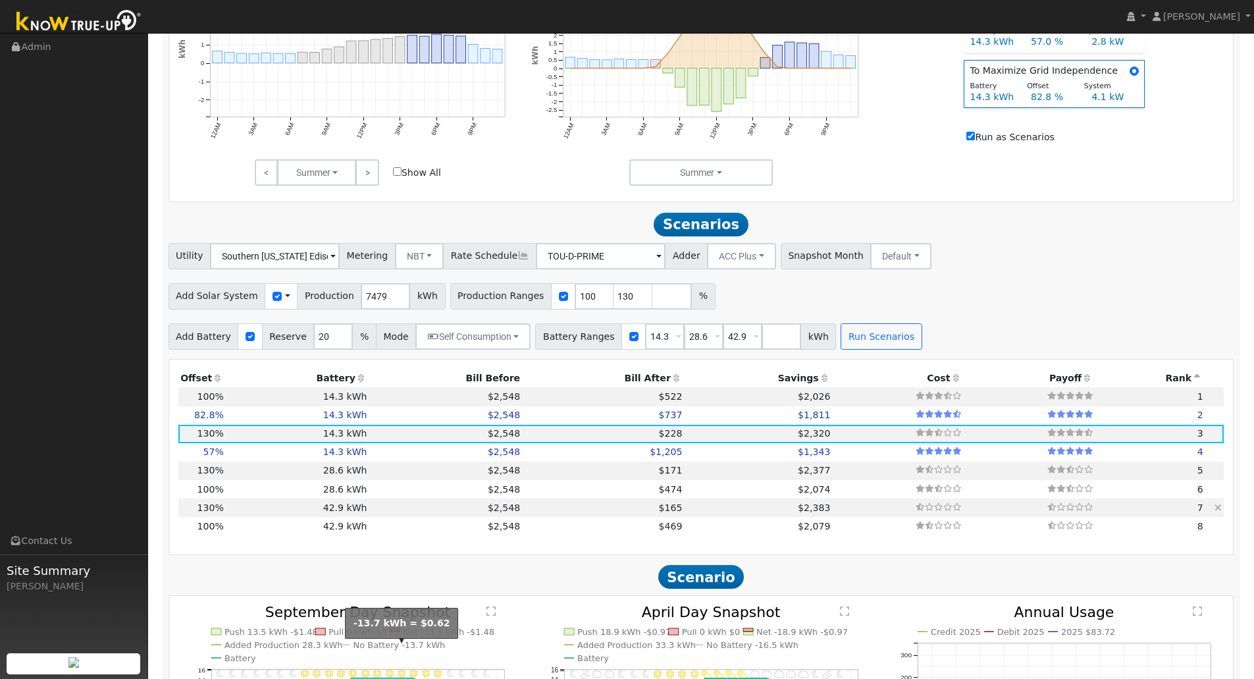
scroll to position [612, 0]
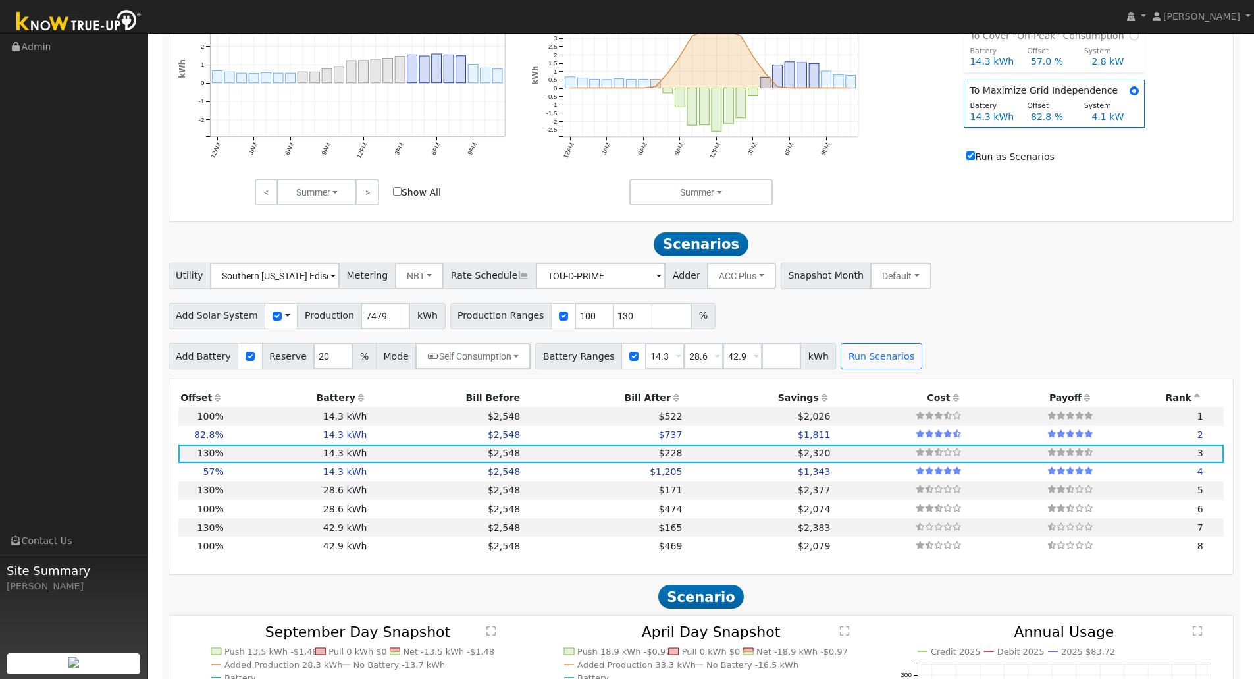
click at [819, 402] on icon at bounding box center [825, 397] width 12 height 9
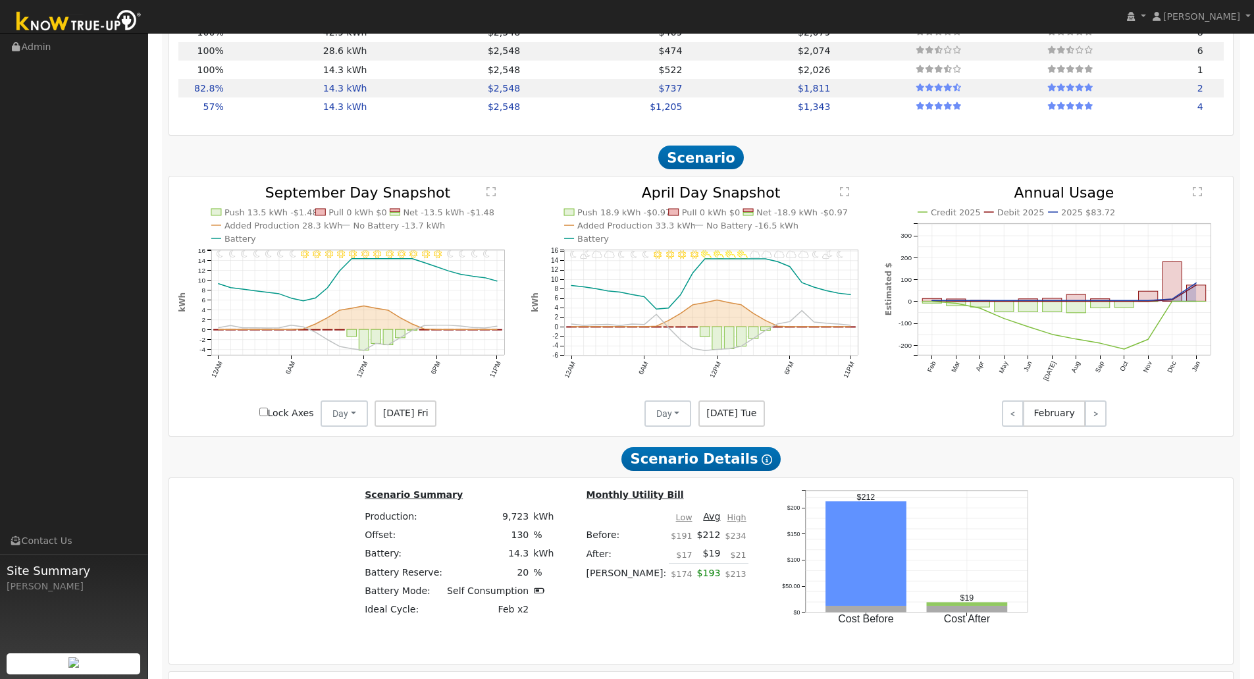
scroll to position [1380, 0]
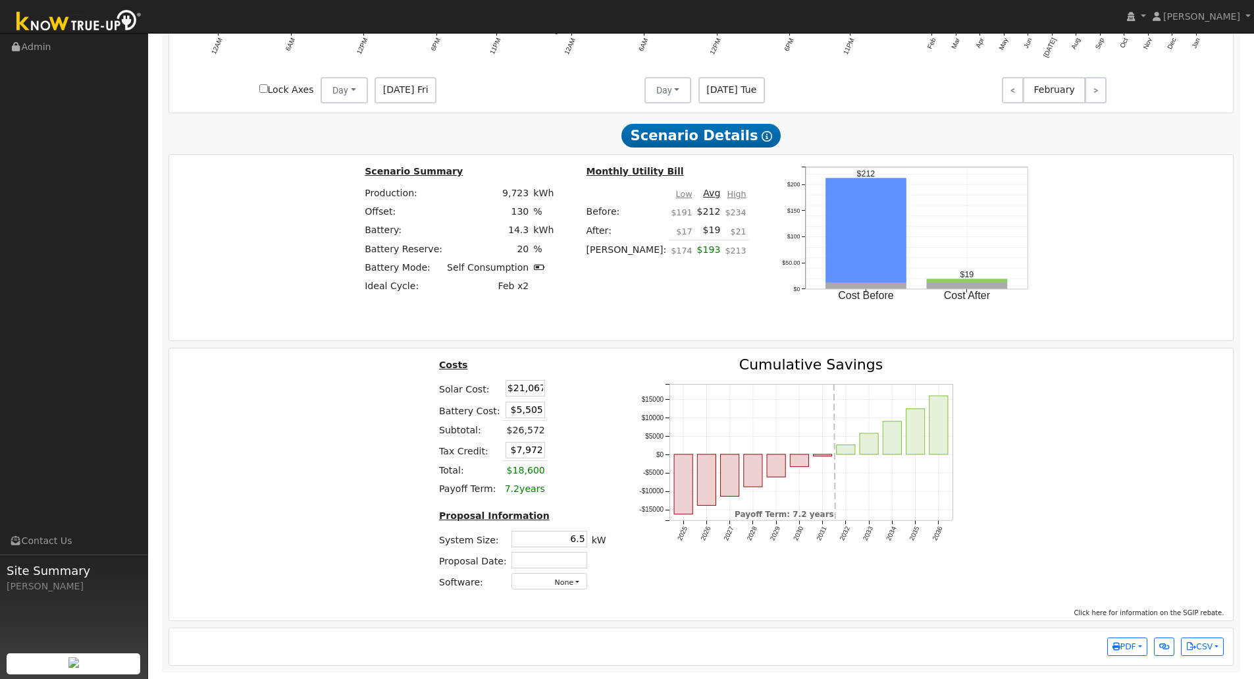
click at [586, 540] on tr "System Size: 6.5 6.5 kW" at bounding box center [522, 539] width 172 height 21
drag, startPoint x: 558, startPoint y: 542, endPoint x: 652, endPoint y: 532, distance: 94.6
click at [652, 532] on div "Costs Solar Cost: $21,067 Battery Cost: $5,505 Subtotal: $26,572 Tax Credit: $7…" at bounding box center [702, 479] width 1074 height 244
type input "6.6"
type input "$21,450"
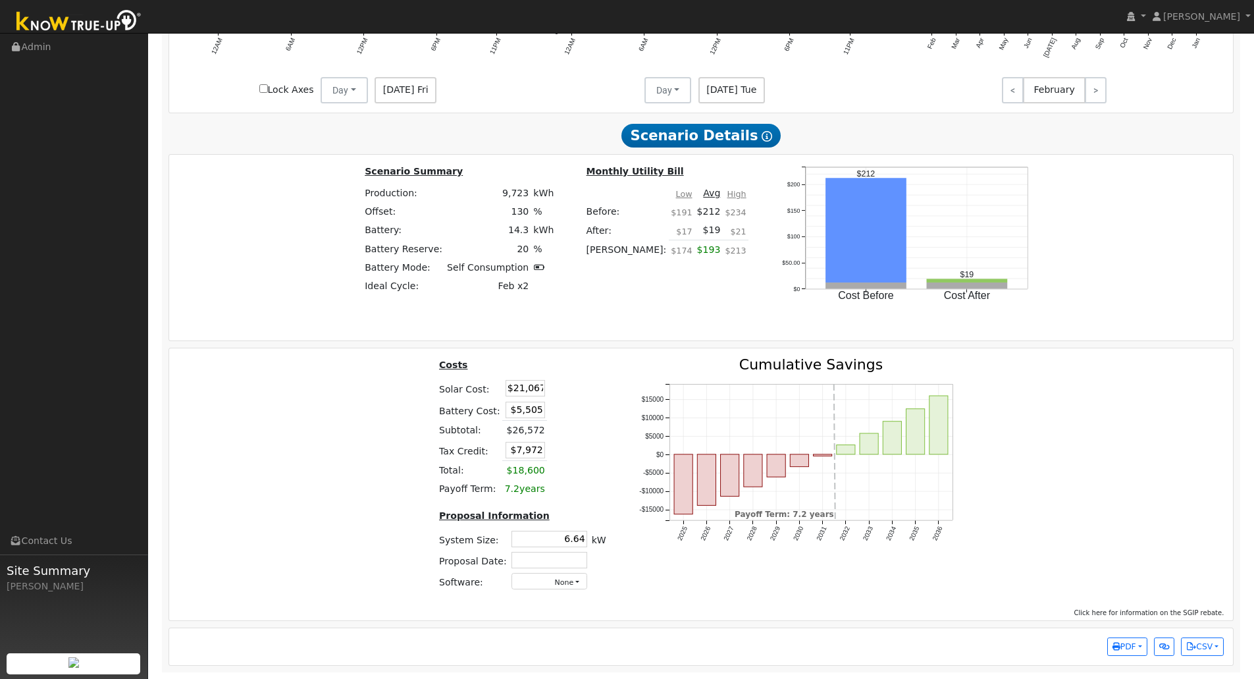
type input "$8,087"
click at [269, 448] on div "Costs Solar Cost: $21,450 Battery Cost: $5,505 Subtotal: $26,955 Tax Credit: $8…" at bounding box center [702, 479] width 1074 height 244
drag, startPoint x: 506, startPoint y: 390, endPoint x: 1238, endPoint y: 243, distance: 747.3
click at [753, 380] on div "Costs Solar Cost: $21,450 Battery Cost: $5,505 Subtotal: $26,955 Tax Credit: $8…" at bounding box center [702, 479] width 1074 height 244
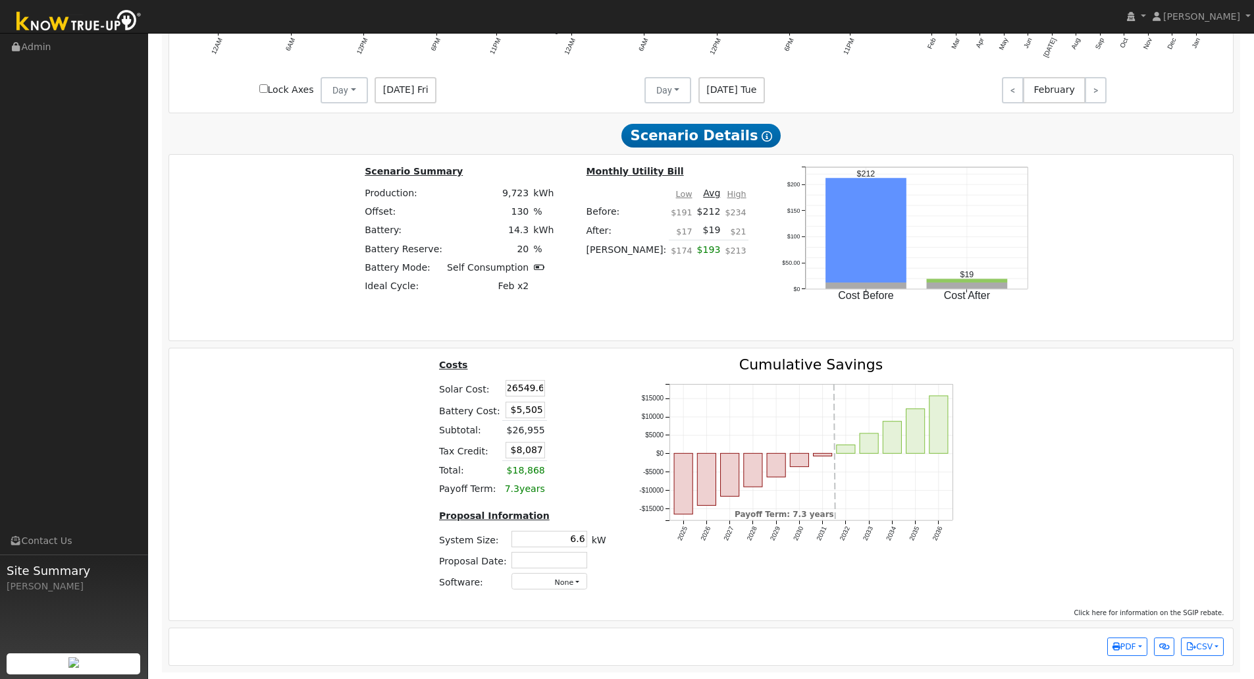
type input "$26,550"
type input "$9,617"
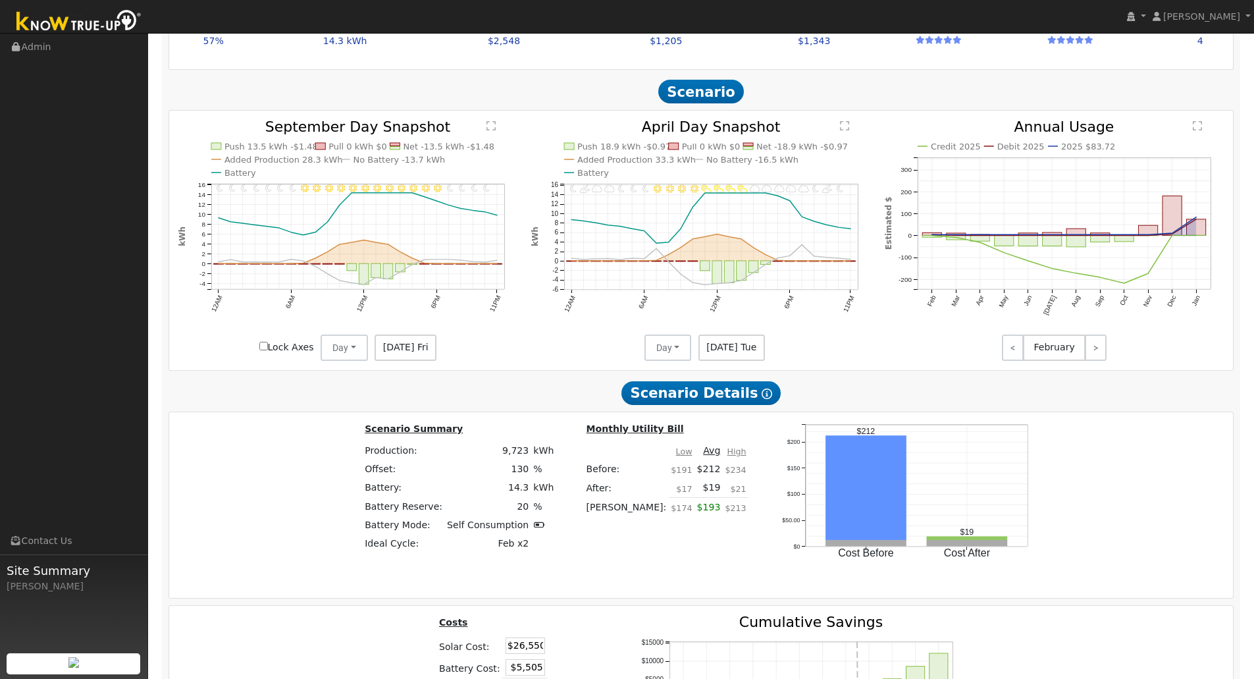
click at [357, 573] on div "Scenario Summary Production: 9,723 kWh Offset: 130 % Battery: 14.3 kWh Battery …" at bounding box center [702, 504] width 1074 height 167
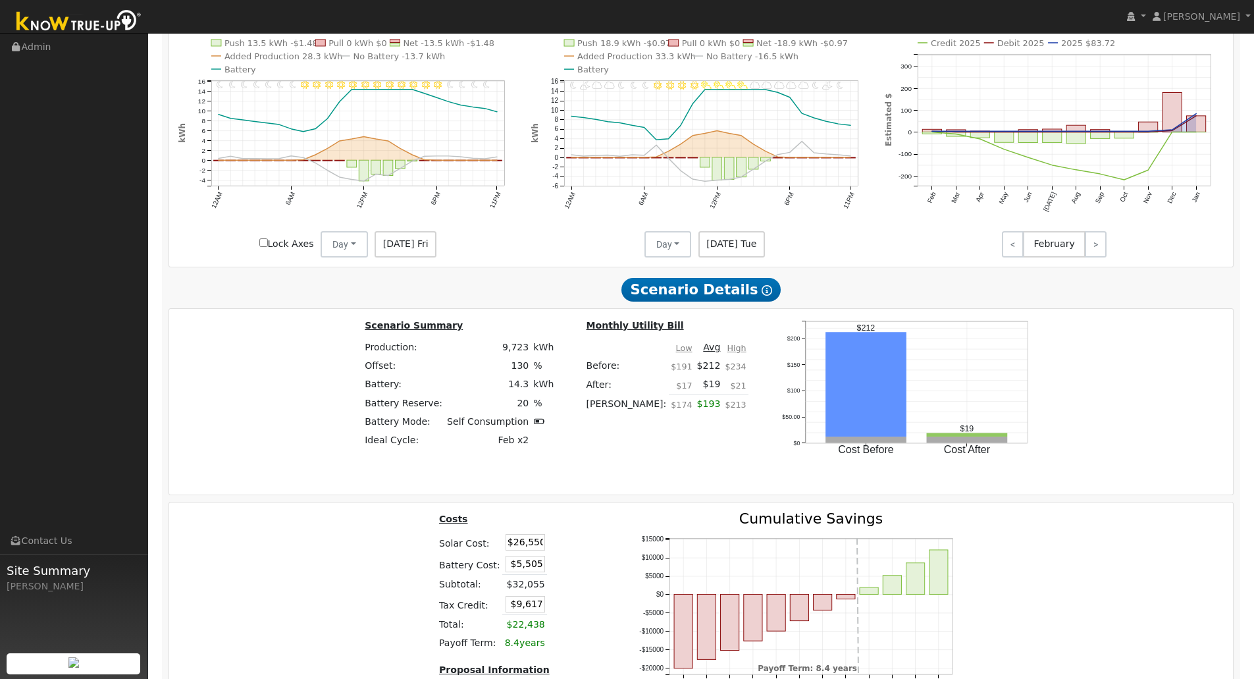
scroll to position [1380, 0]
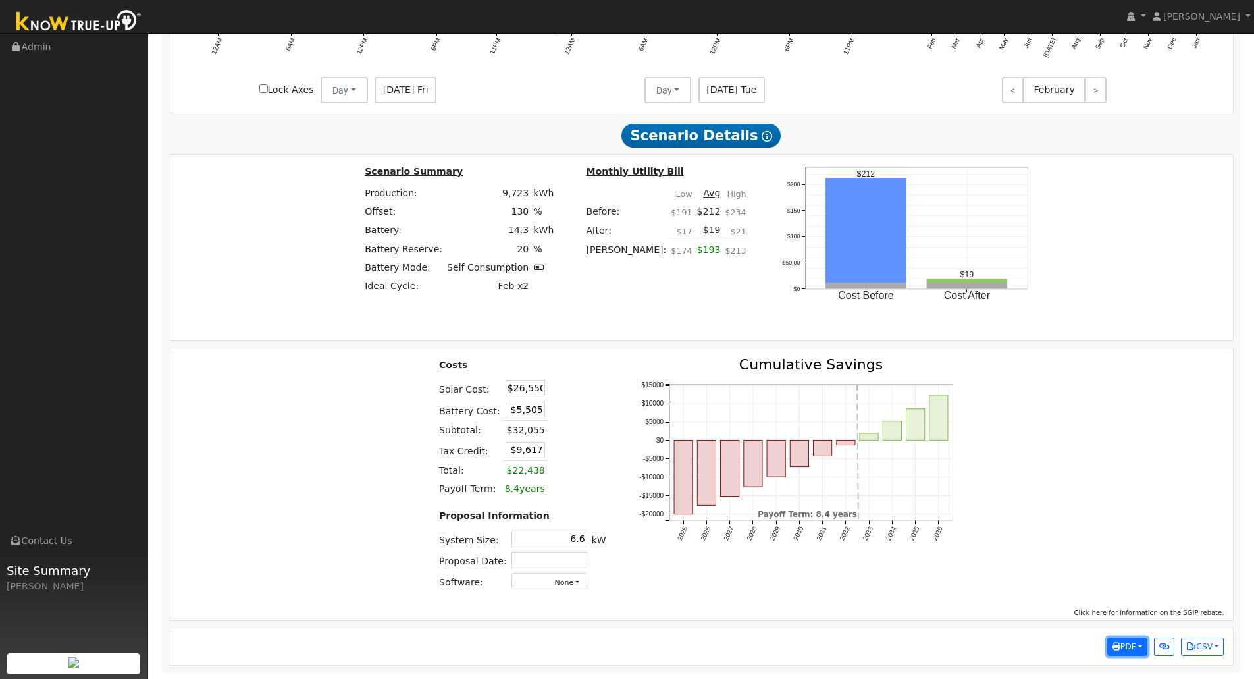
click at [1139, 644] on button "PDF" at bounding box center [1127, 646] width 40 height 18
click at [1110, 502] on link "Selected Scenario" at bounding box center [1093, 497] width 108 height 18
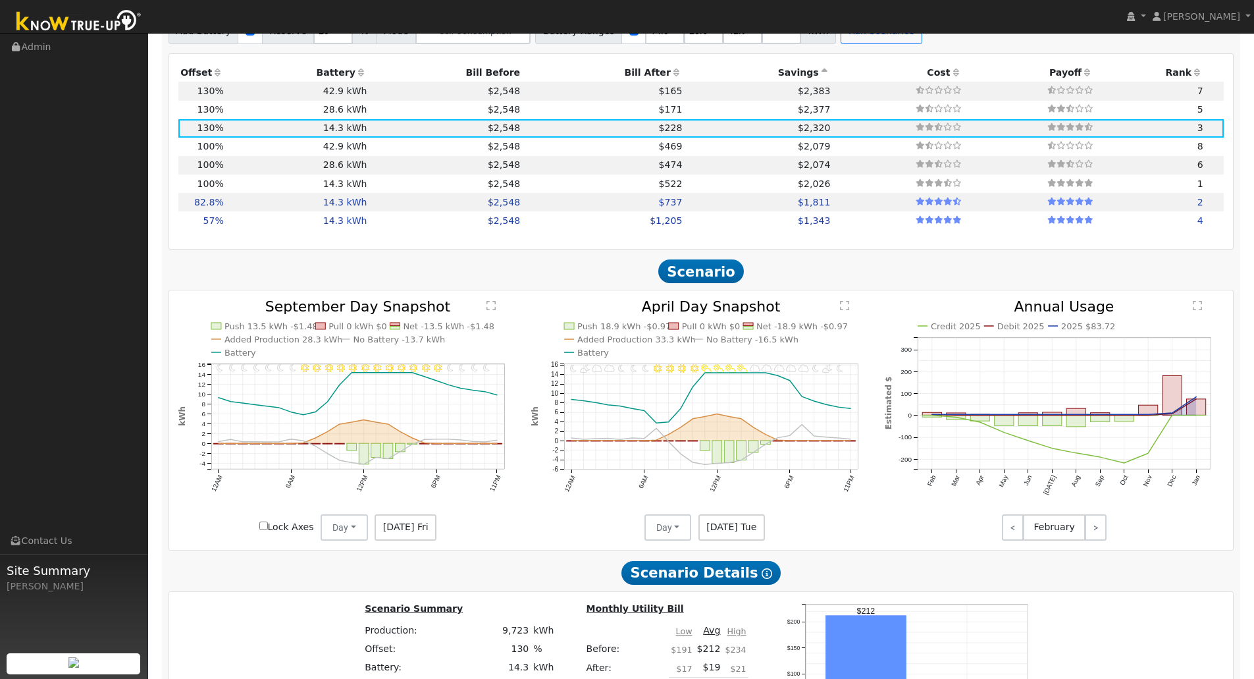
scroll to position [920, 0]
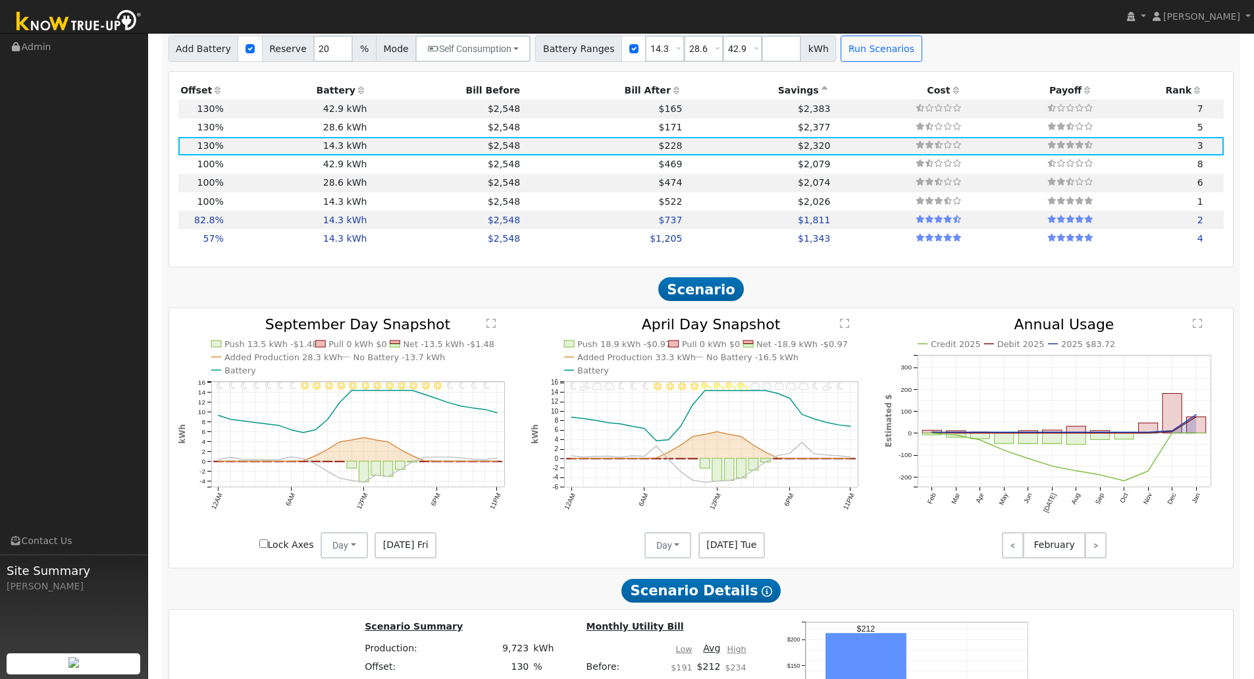
click at [1198, 328] on text "" at bounding box center [1197, 323] width 9 height 11
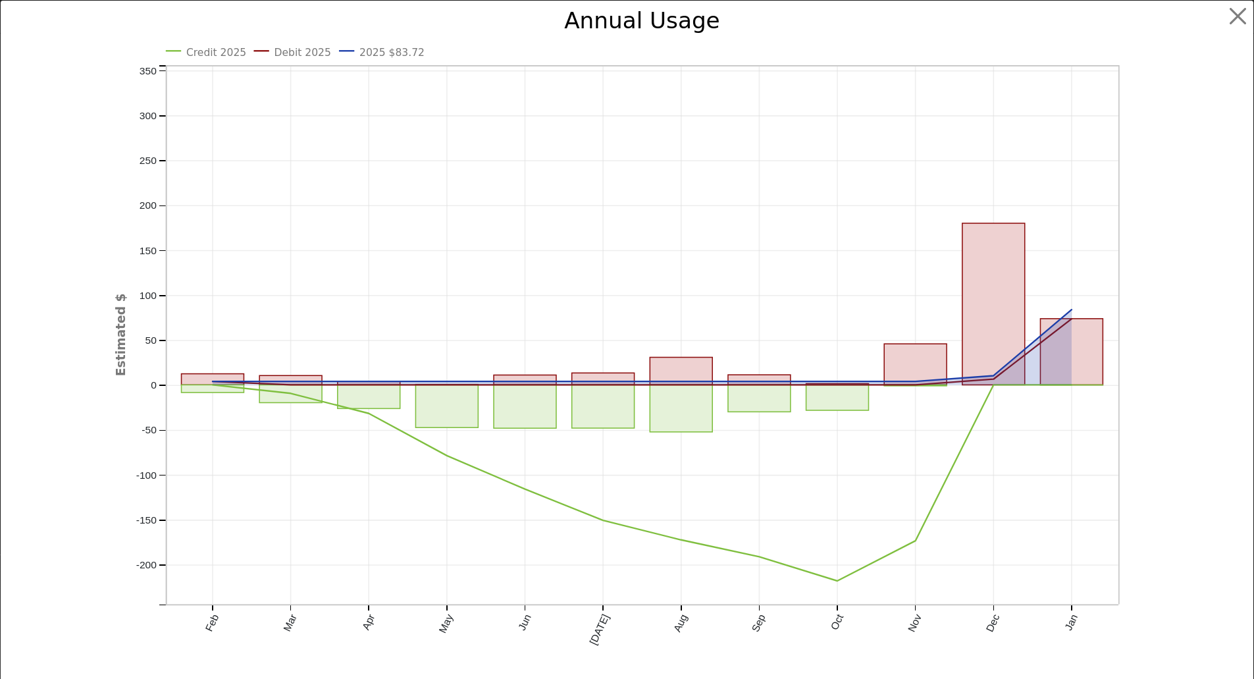
scroll to position [923, 0]
click at [1243, 18] on button "button" at bounding box center [1247, 16] width 25 height 25
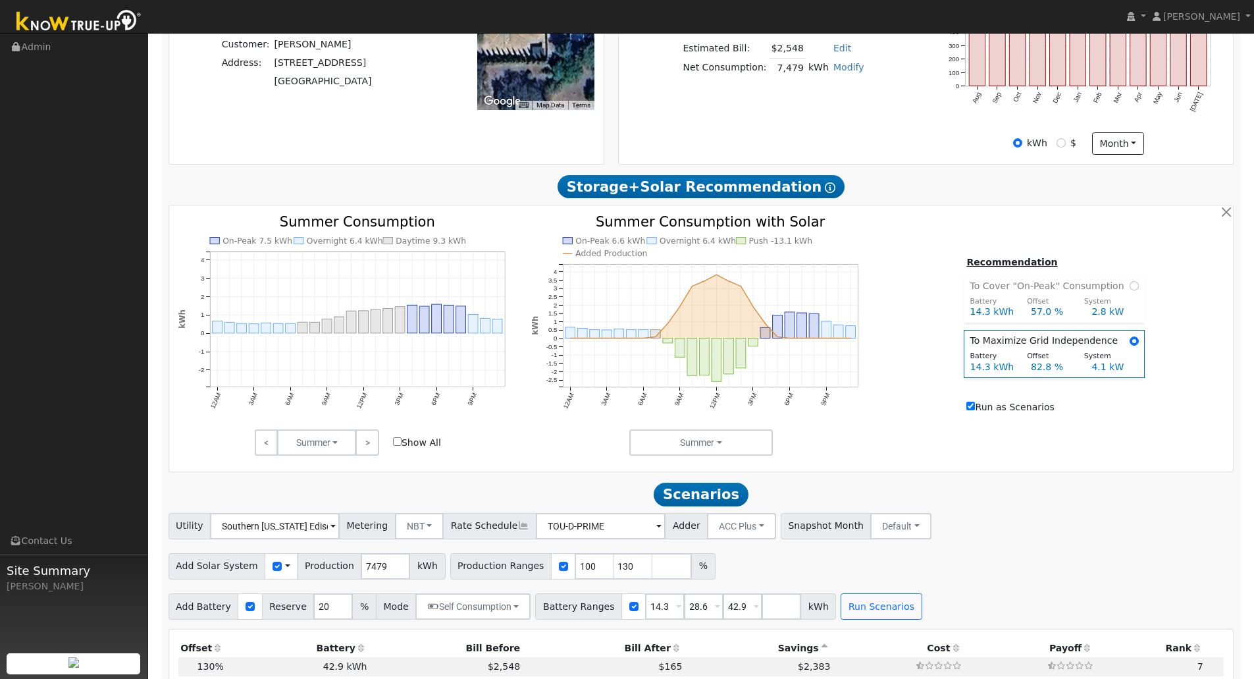
scroll to position [331, 0]
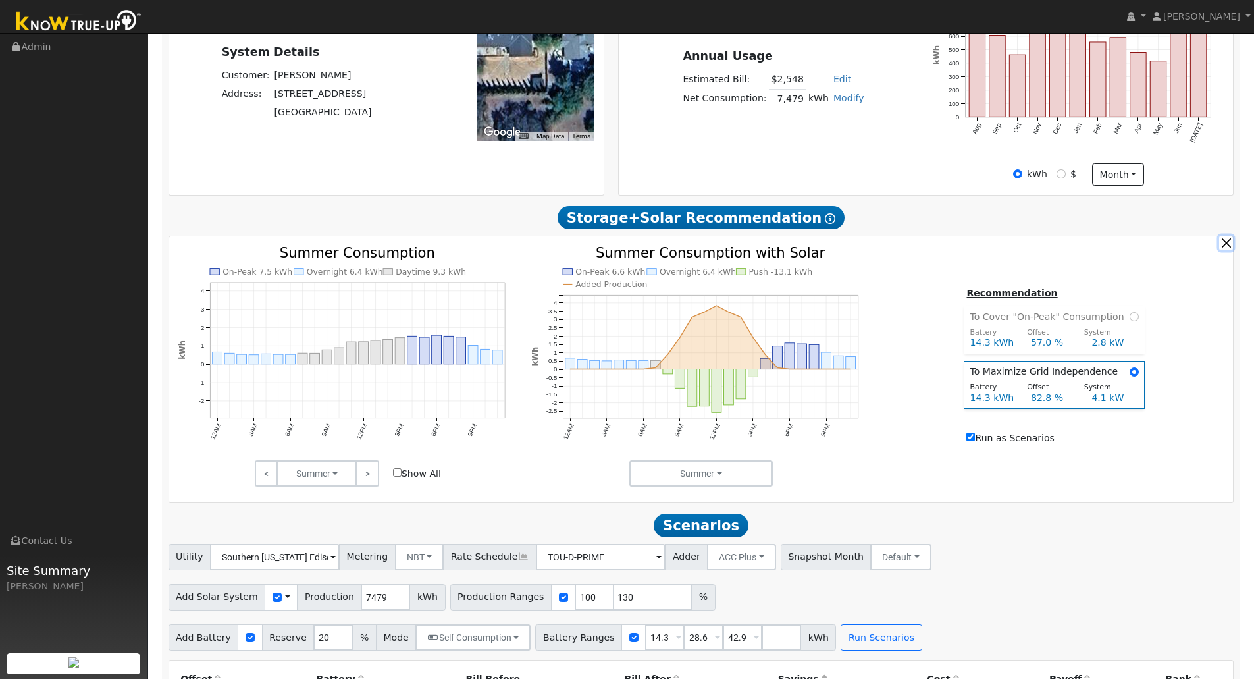
drag, startPoint x: 1230, startPoint y: 253, endPoint x: 1079, endPoint y: 561, distance: 342.6
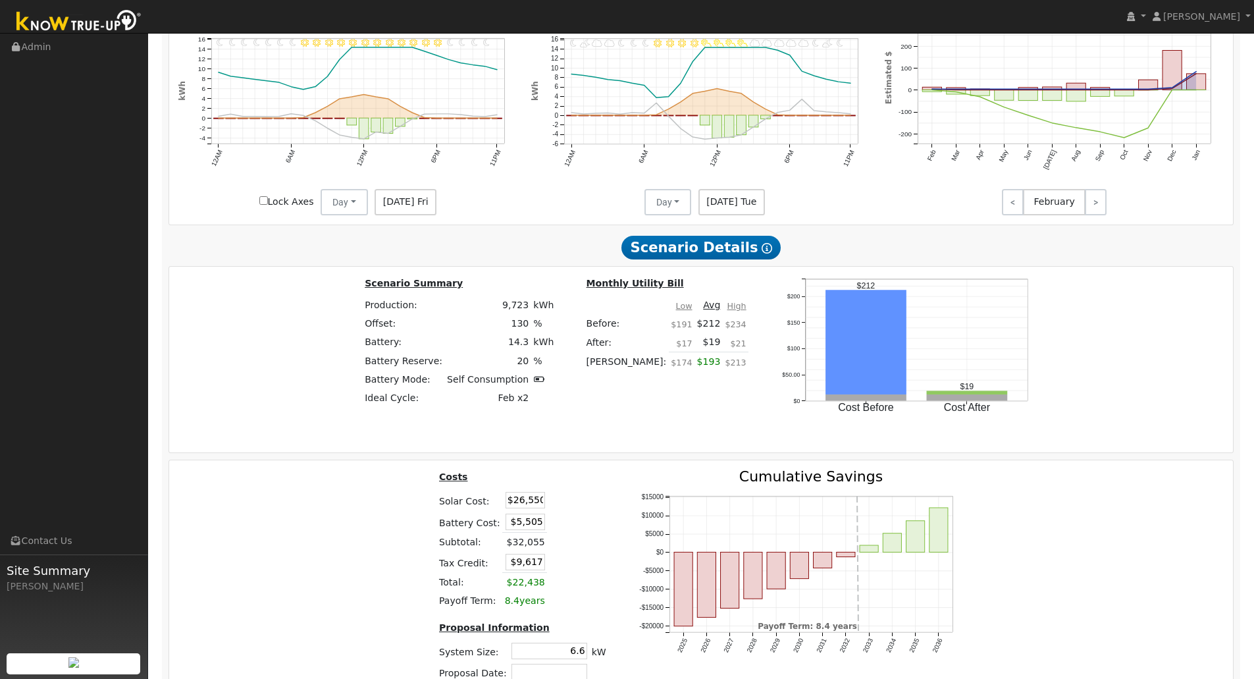
scroll to position [1380, 0]
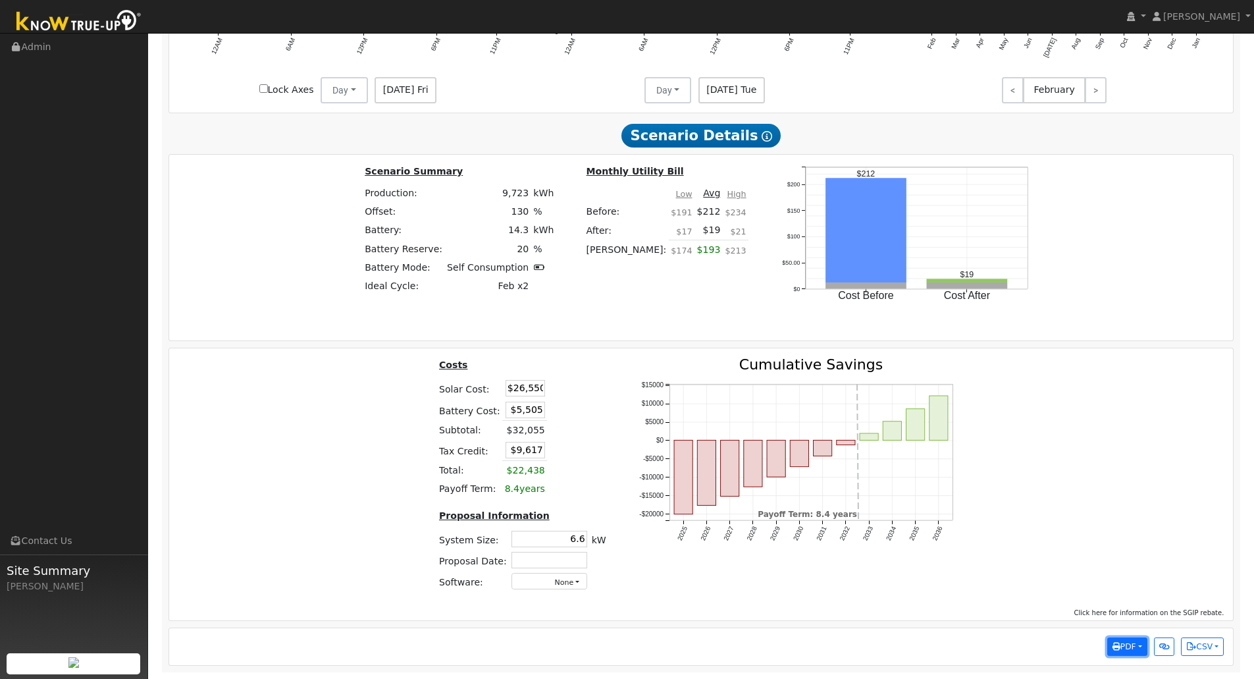
click at [1124, 646] on span "PDF" at bounding box center [1124, 646] width 24 height 9
click at [1131, 504] on link "Selected Scenario" at bounding box center [1093, 497] width 108 height 18
